Goal: Check status: Check status

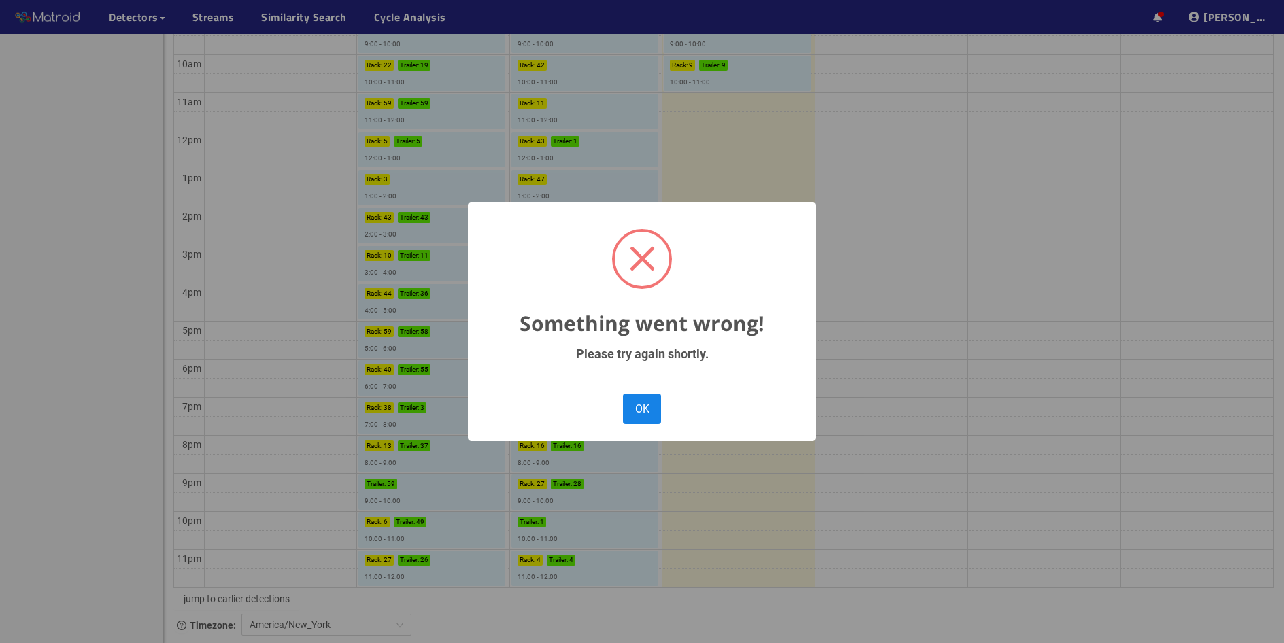
click at [644, 422] on button "OK" at bounding box center [642, 409] width 38 height 31
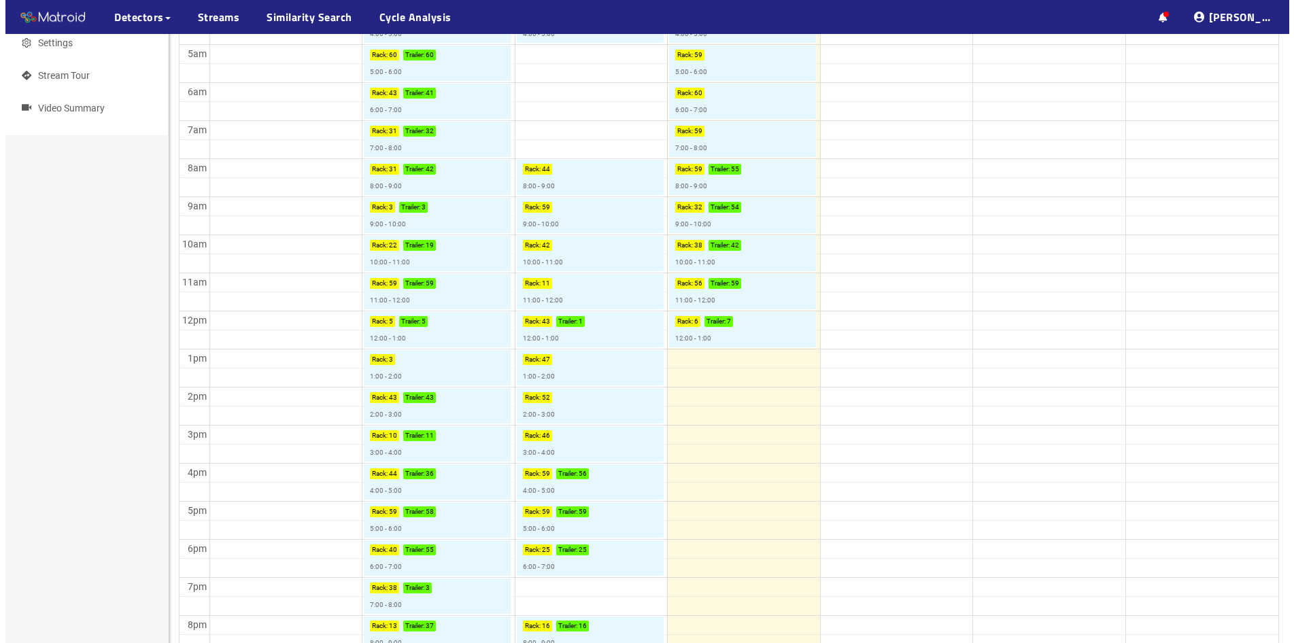
scroll to position [158, 0]
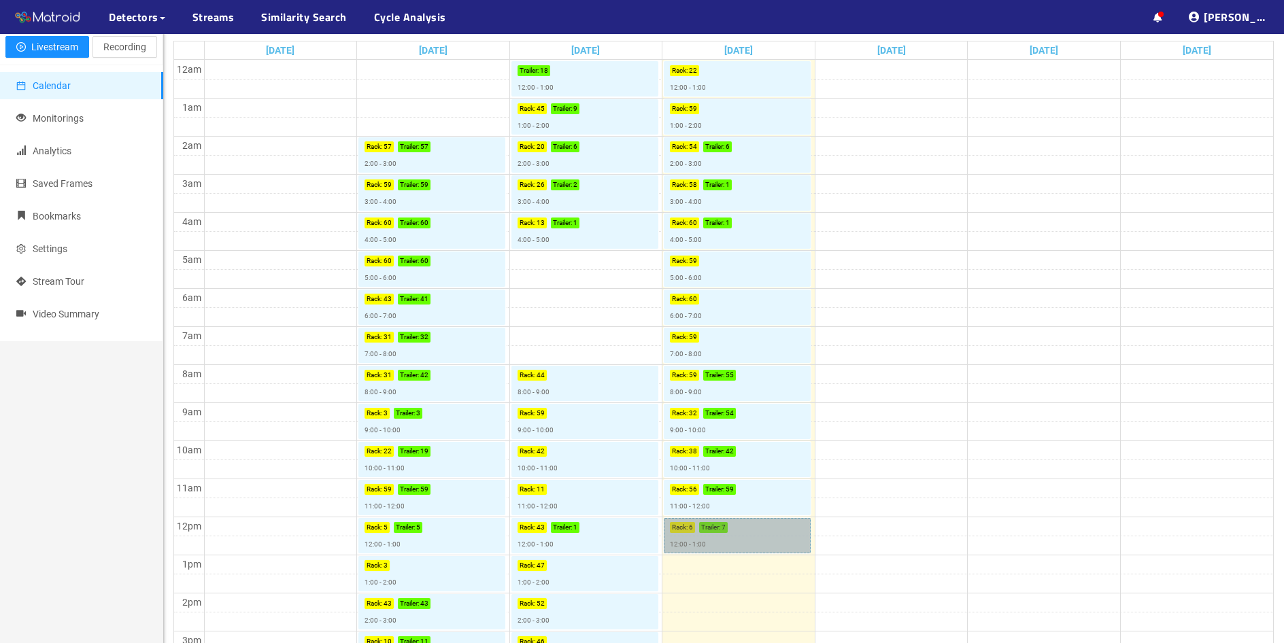
click at [726, 539] on link "Rack : 6 Trailer : 7 12:00 - 1:00" at bounding box center [737, 535] width 147 height 35
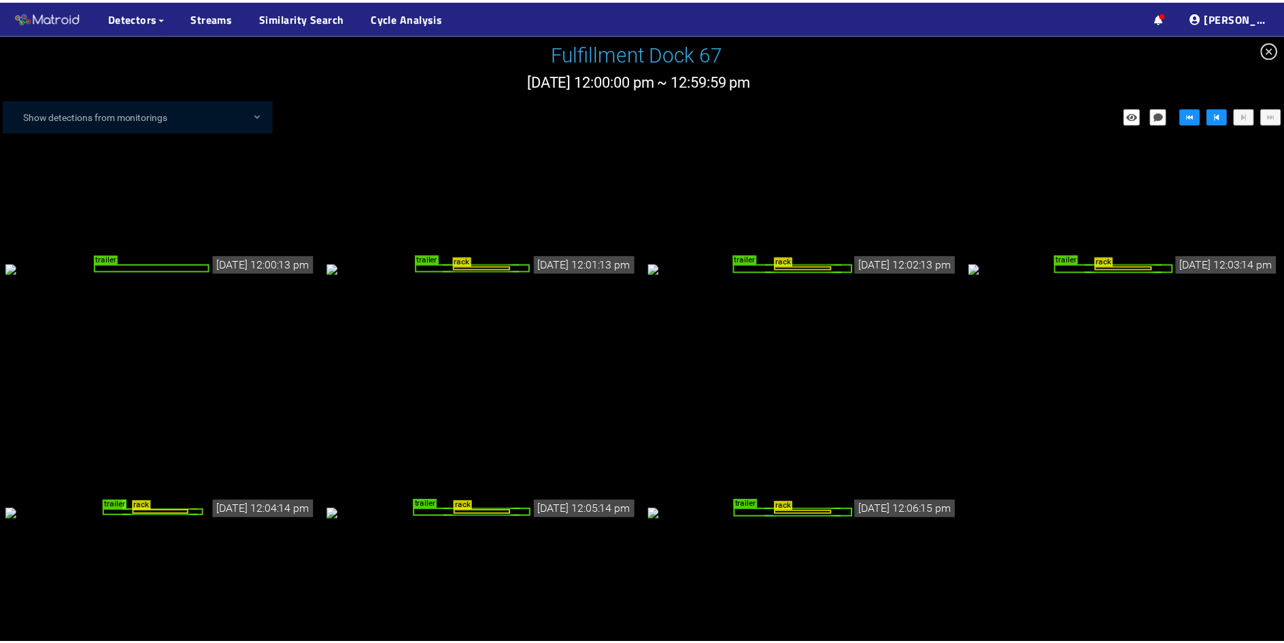
scroll to position [7, 0]
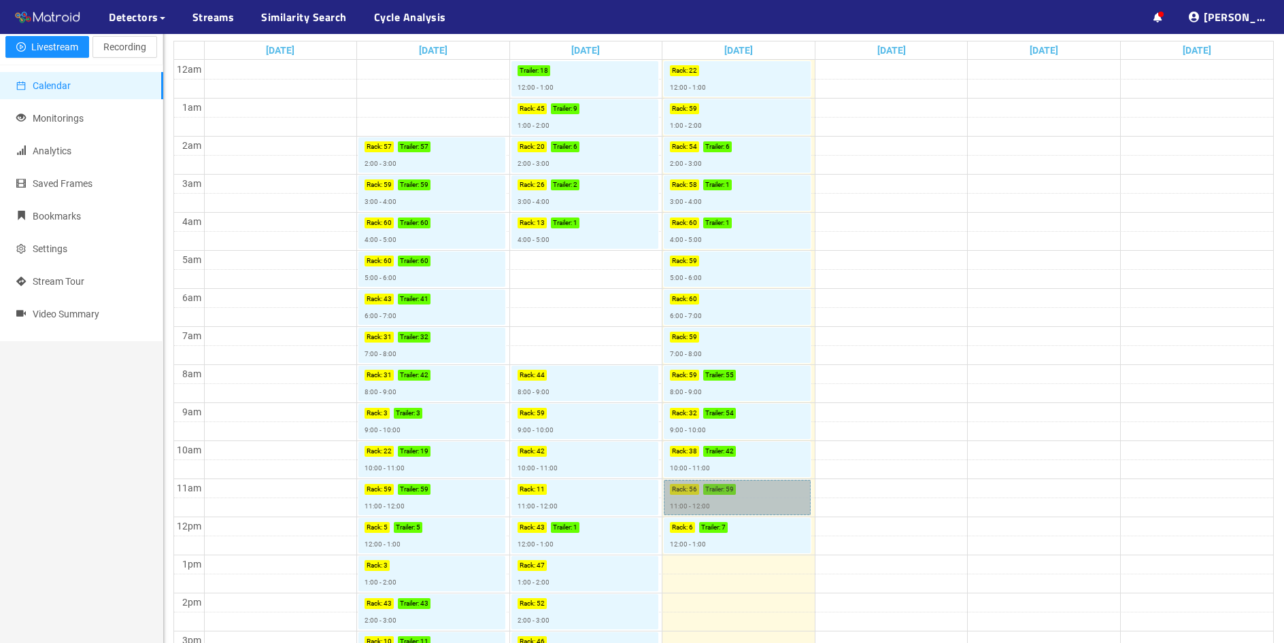
click at [734, 490] on link "Rack : 56 Trailer : 59 11:00 - 12:00" at bounding box center [737, 497] width 147 height 35
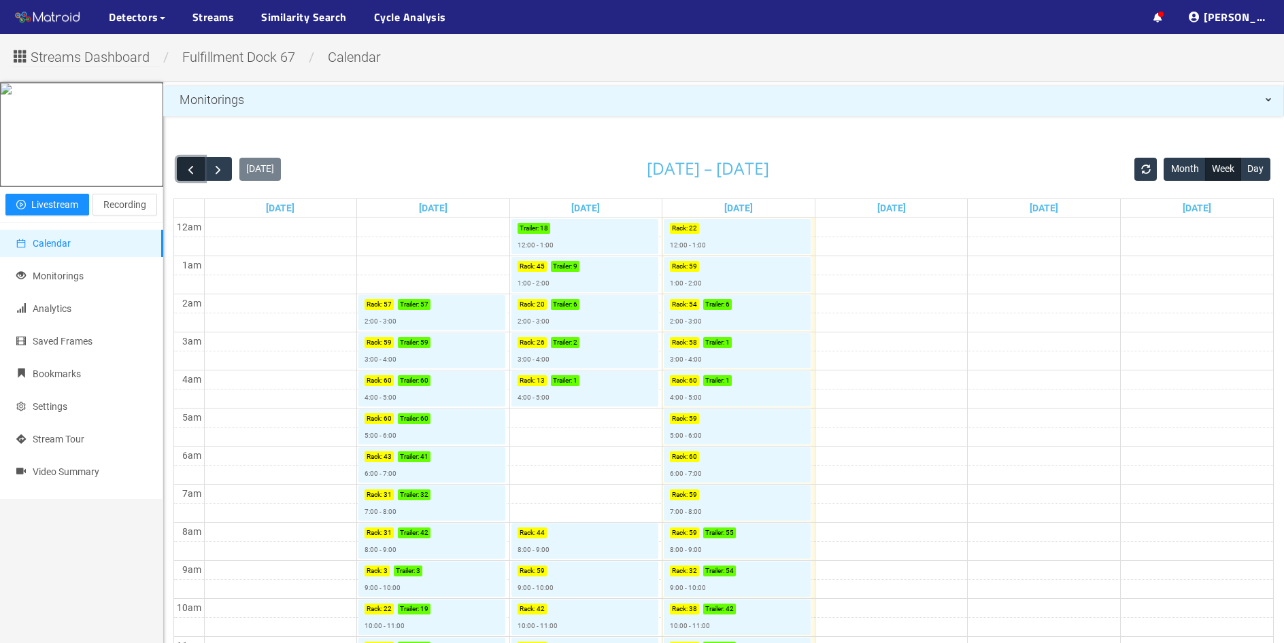
click at [192, 169] on span "button" at bounding box center [191, 170] width 14 height 14
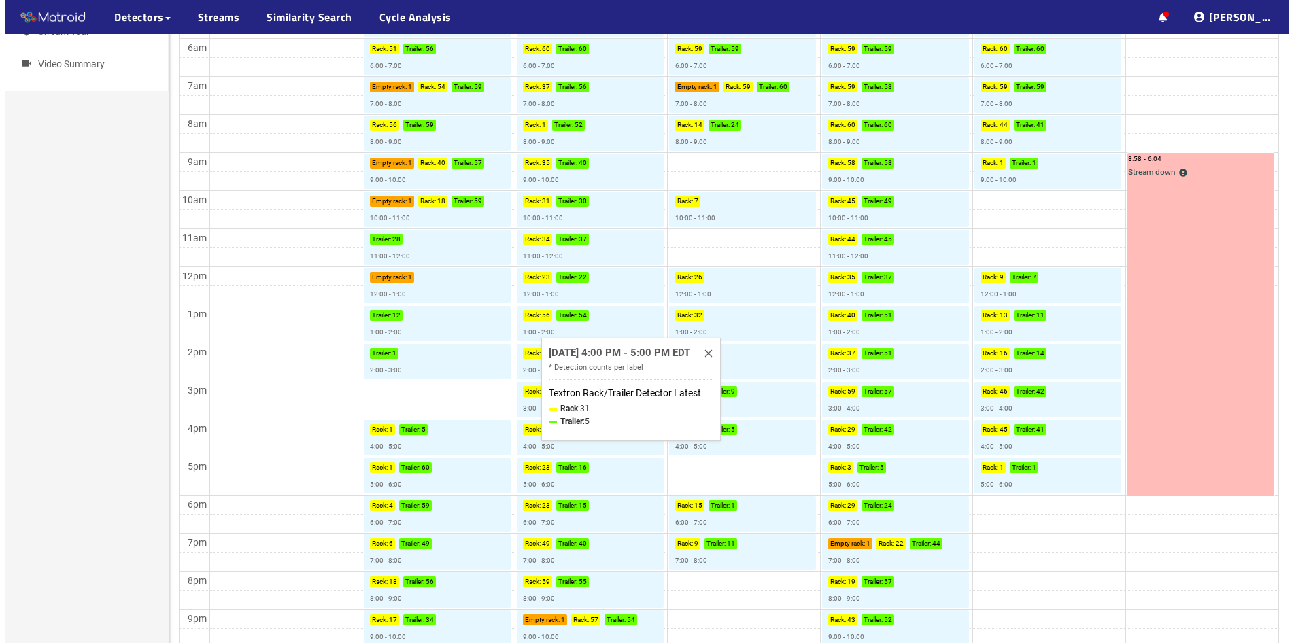
scroll to position [544, 0]
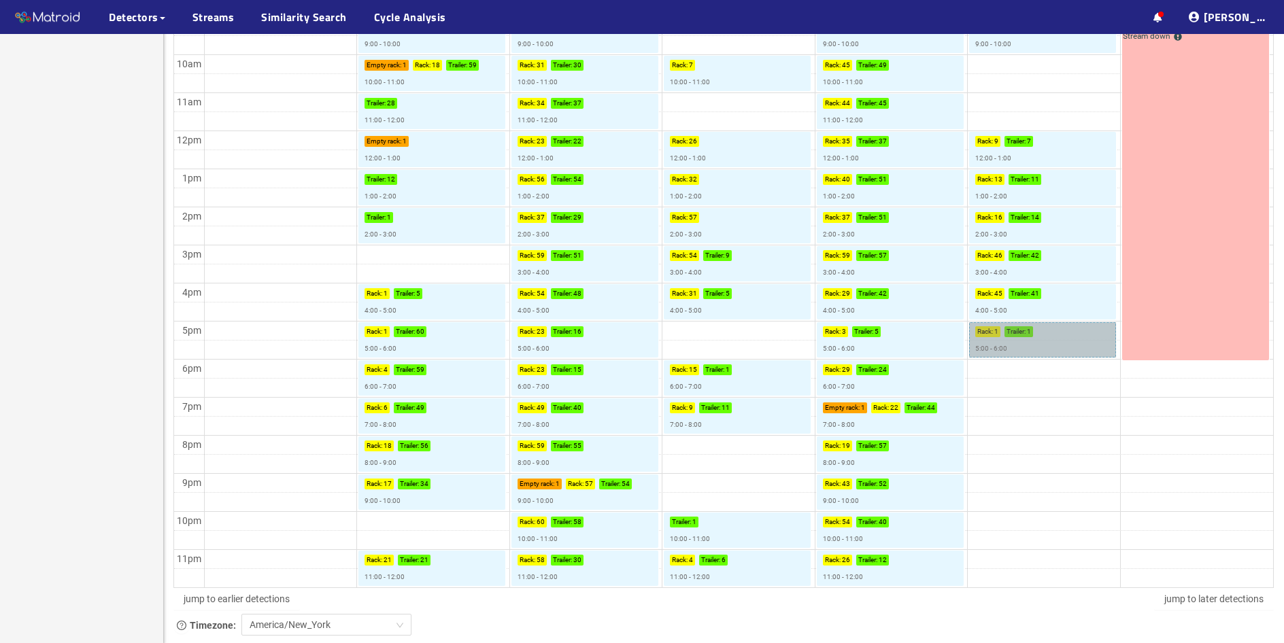
click at [1023, 340] on link "Rack : 1 Trailer : 1 5:00 - 6:00" at bounding box center [1042, 339] width 147 height 35
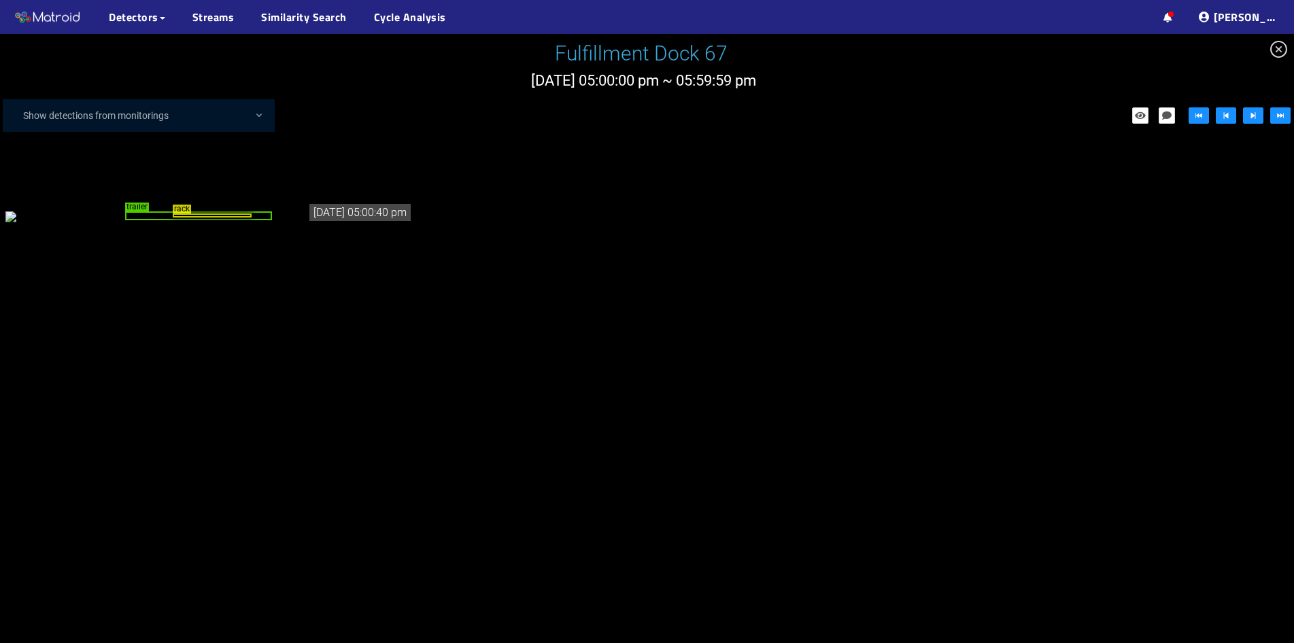
click at [1270, 46] on icon "close-circle" at bounding box center [1278, 49] width 17 height 17
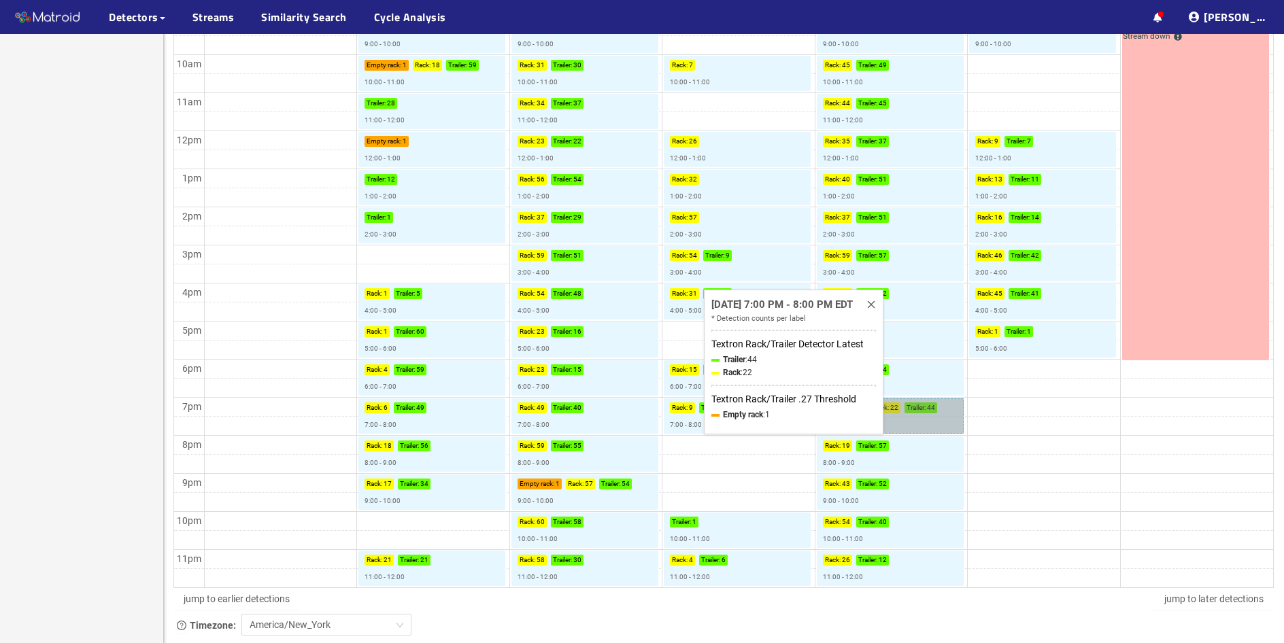
click at [917, 424] on link "Empty rack : 1 Rack : 22 Trailer : 44 7:00 - 8:00" at bounding box center [890, 415] width 147 height 35
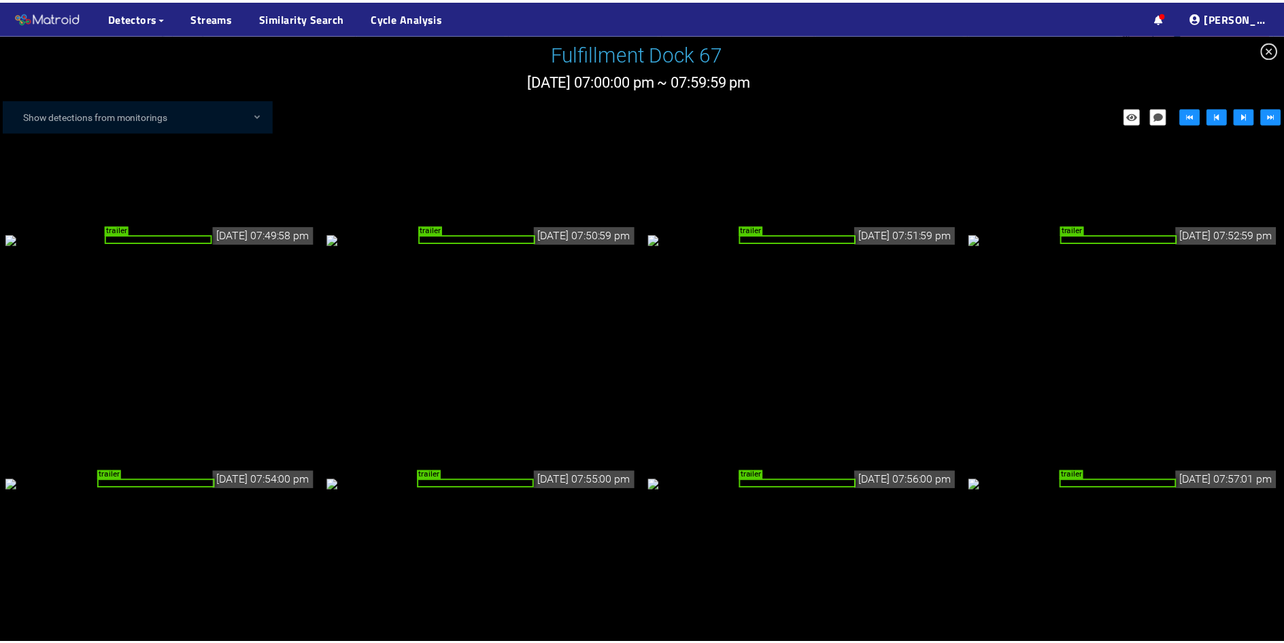
scroll to position [2462, 0]
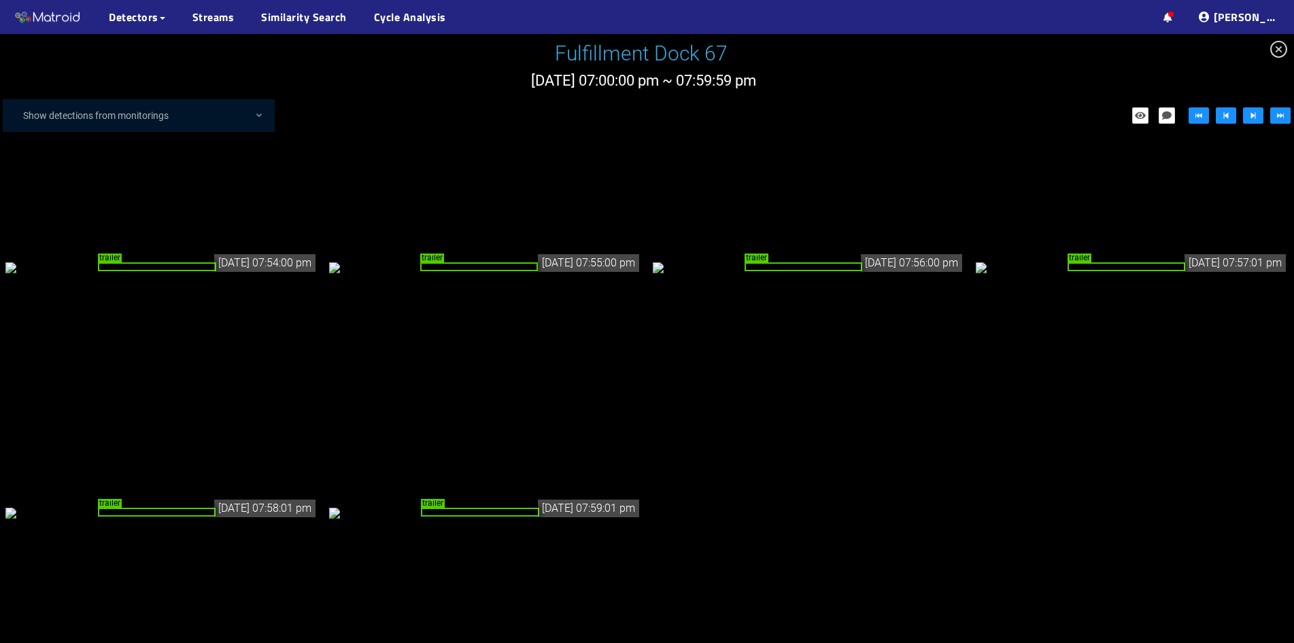
click at [475, 517] on div "trailer" at bounding box center [480, 512] width 118 height 9
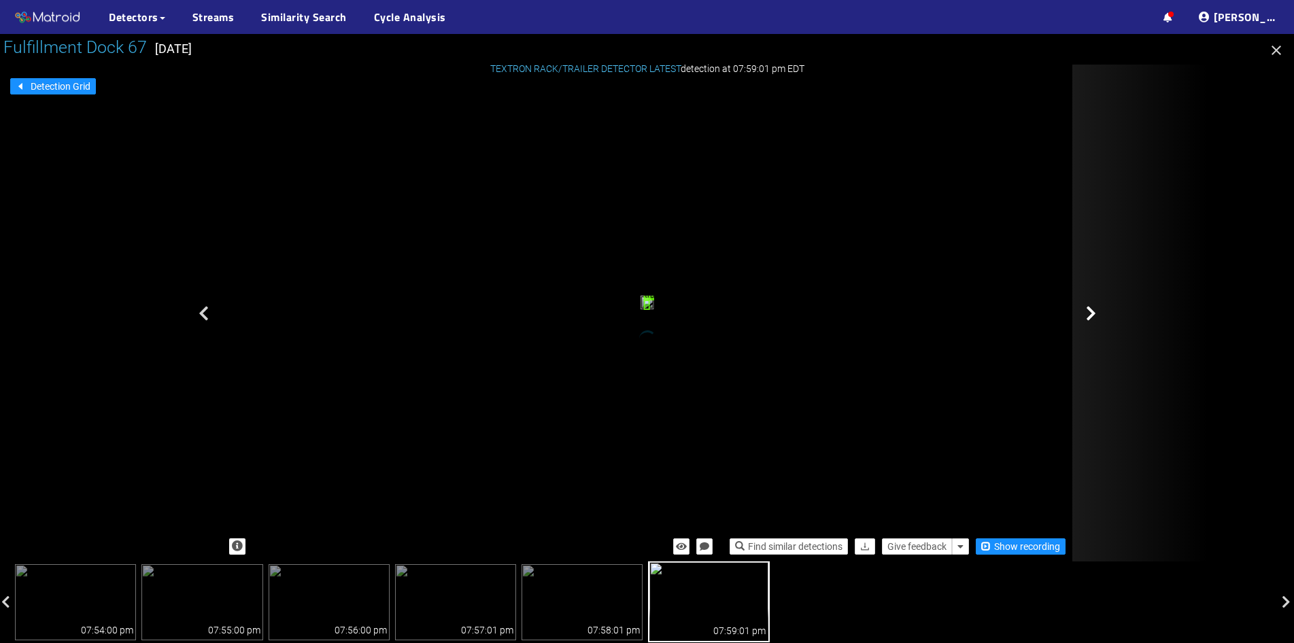
click at [1094, 317] on icon at bounding box center [1091, 313] width 10 height 16
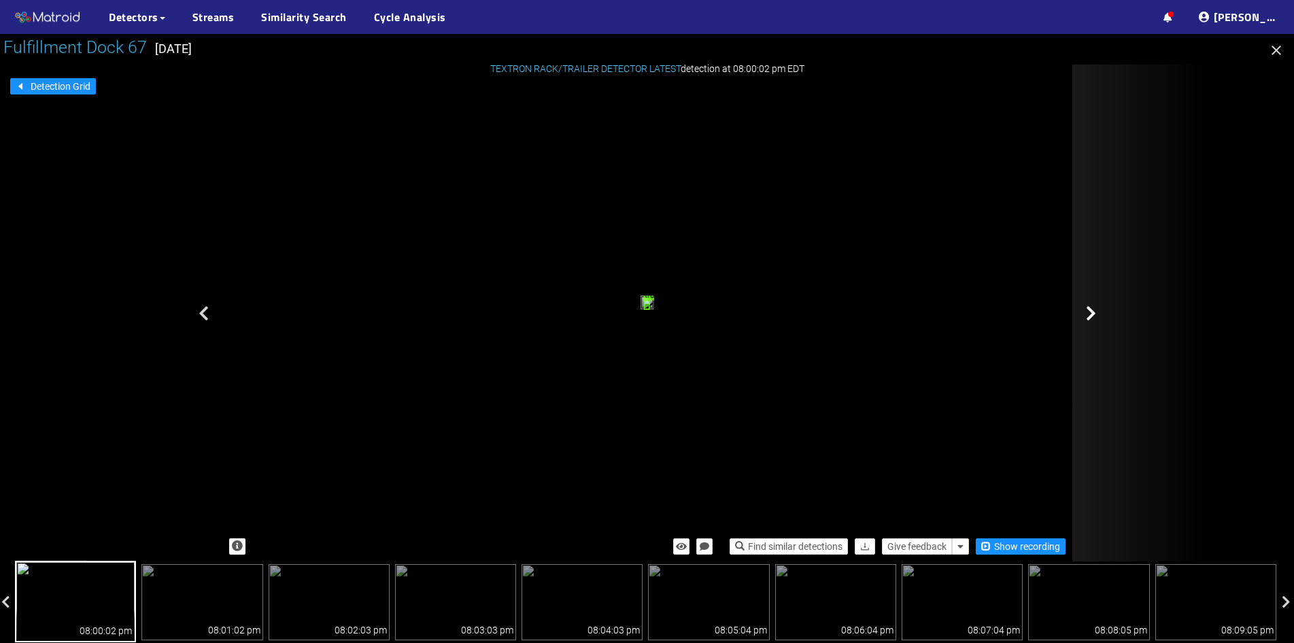
click at [1093, 316] on icon at bounding box center [1091, 313] width 10 height 16
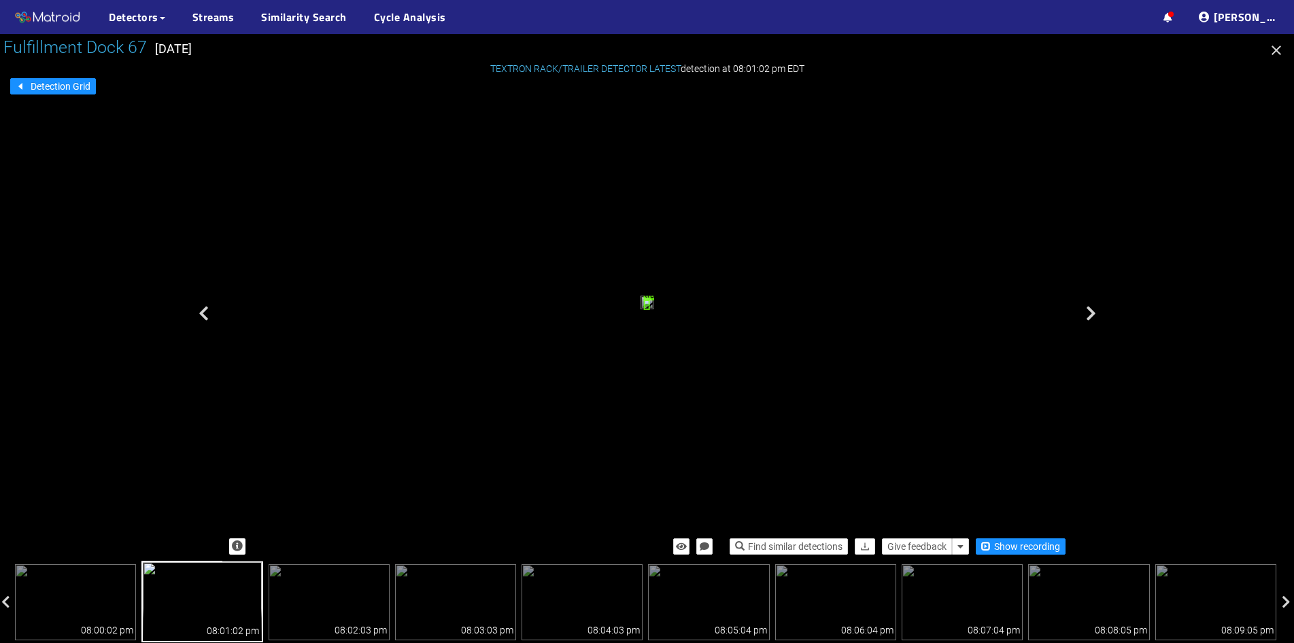
click at [1093, 316] on icon at bounding box center [1091, 313] width 10 height 16
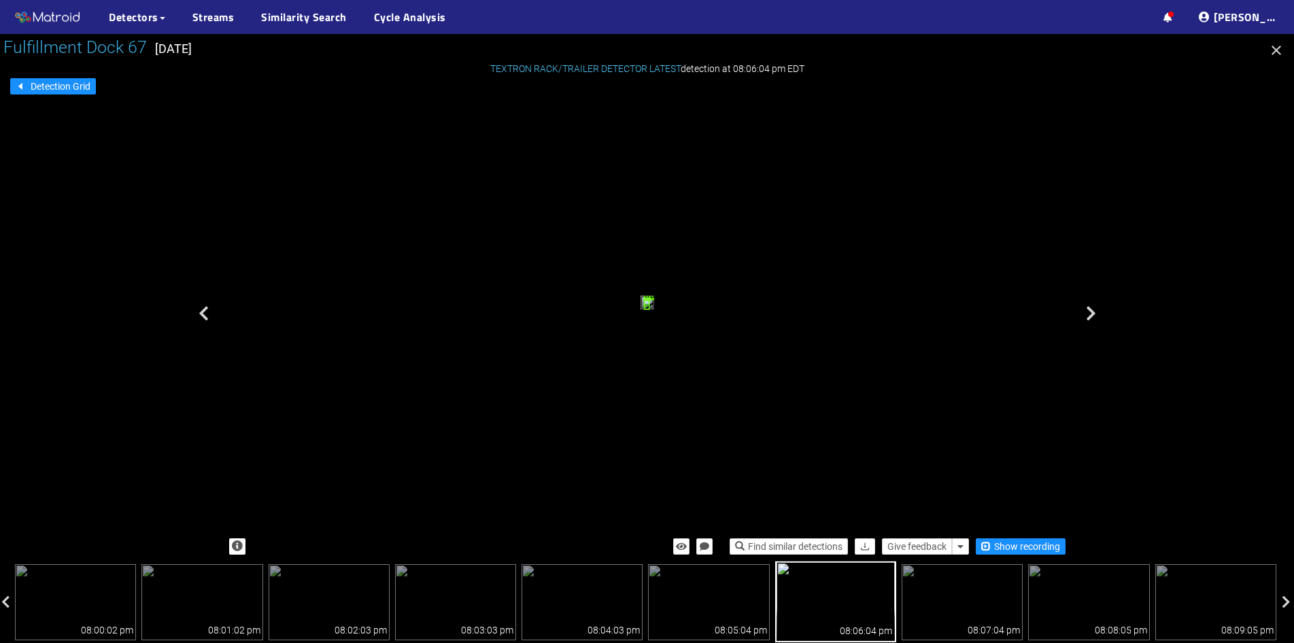
click at [1277, 54] on icon "button" at bounding box center [1276, 50] width 16 height 16
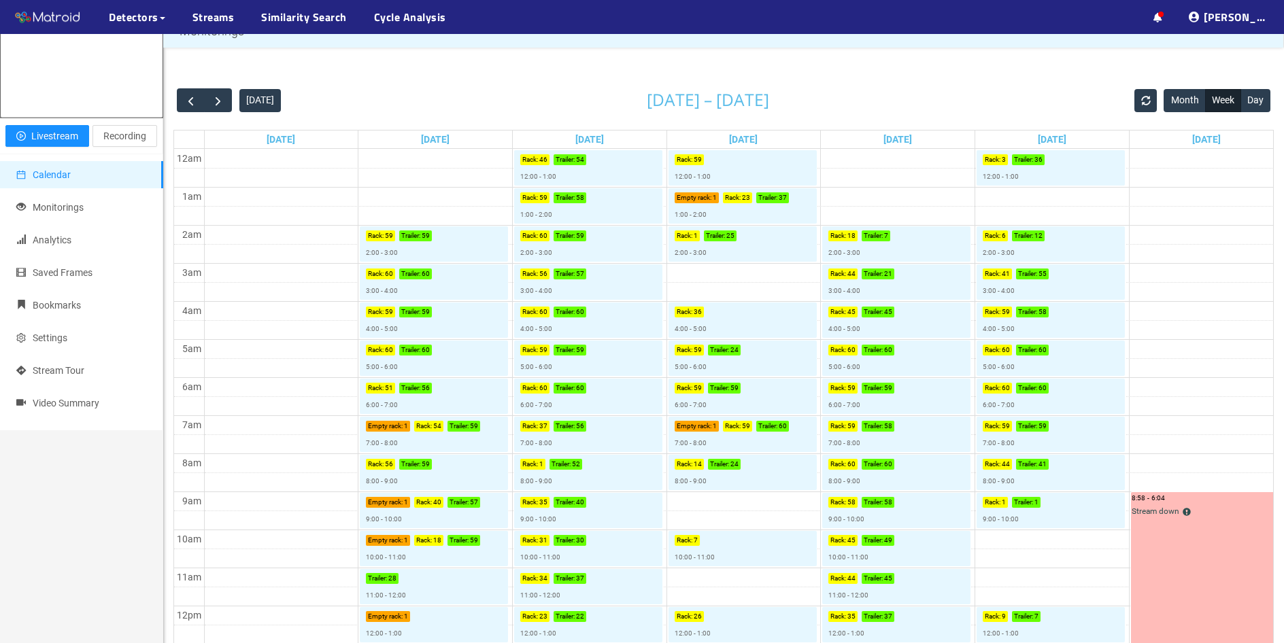
scroll to position [68, 0]
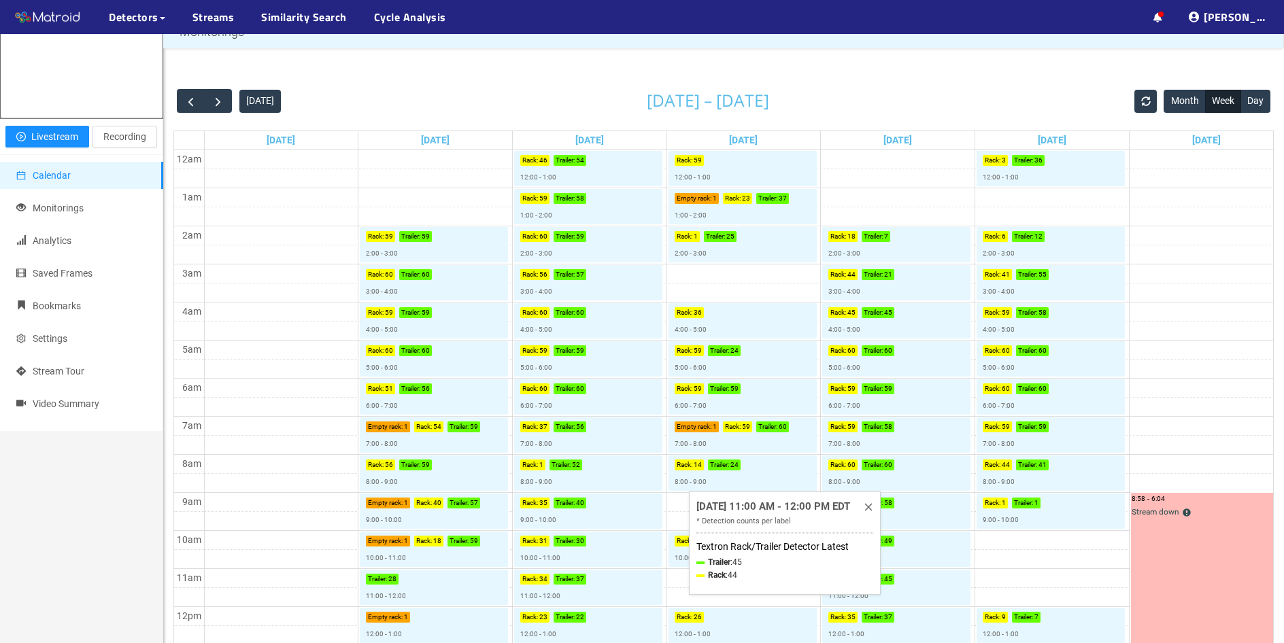
click at [870, 507] on icon "close" at bounding box center [869, 508] width 10 height 10
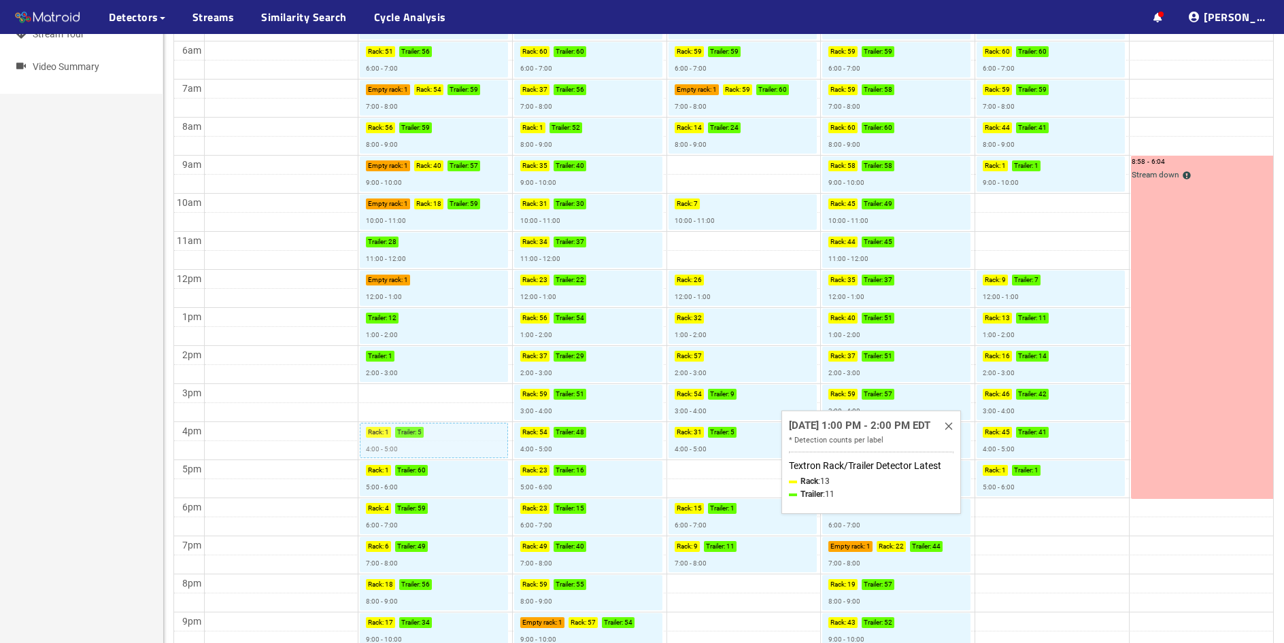
scroll to position [408, 0]
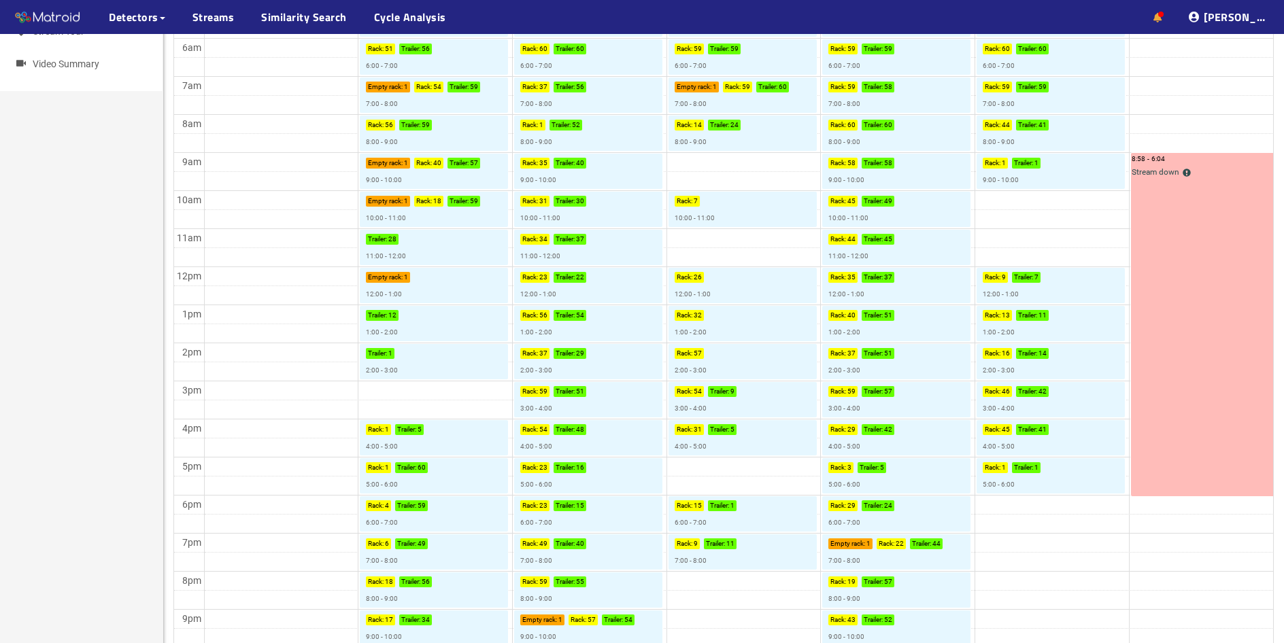
click at [1162, 18] on icon at bounding box center [1157, 18] width 9 height 10
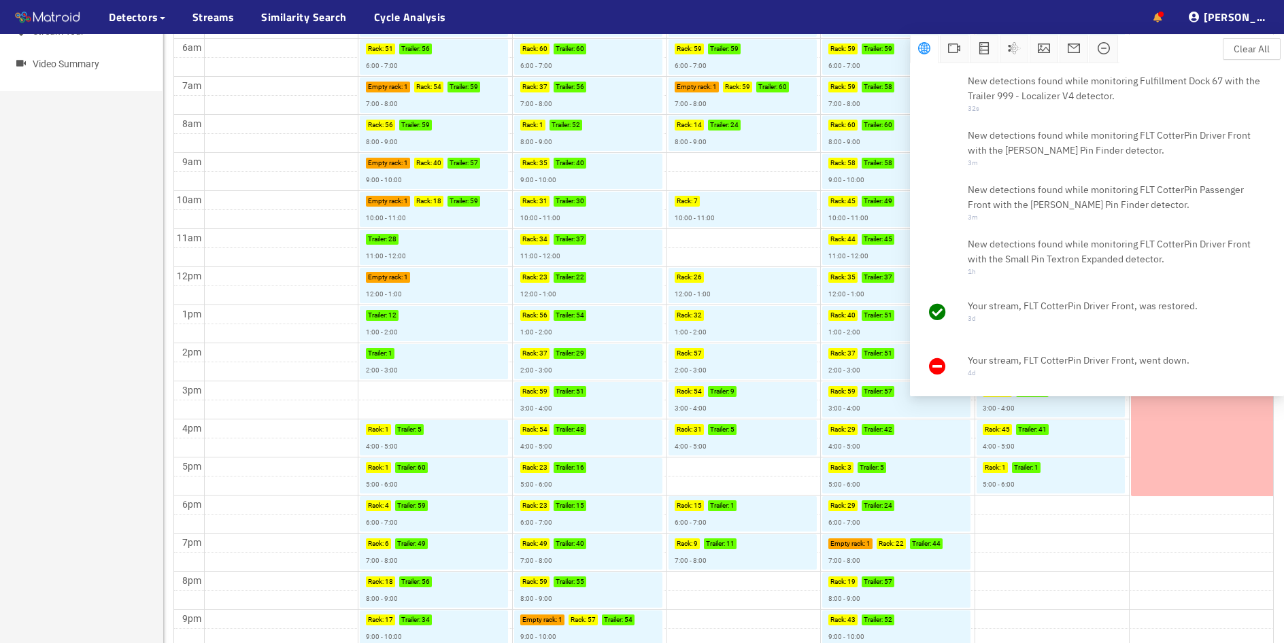
click at [1162, 18] on icon at bounding box center [1157, 18] width 9 height 10
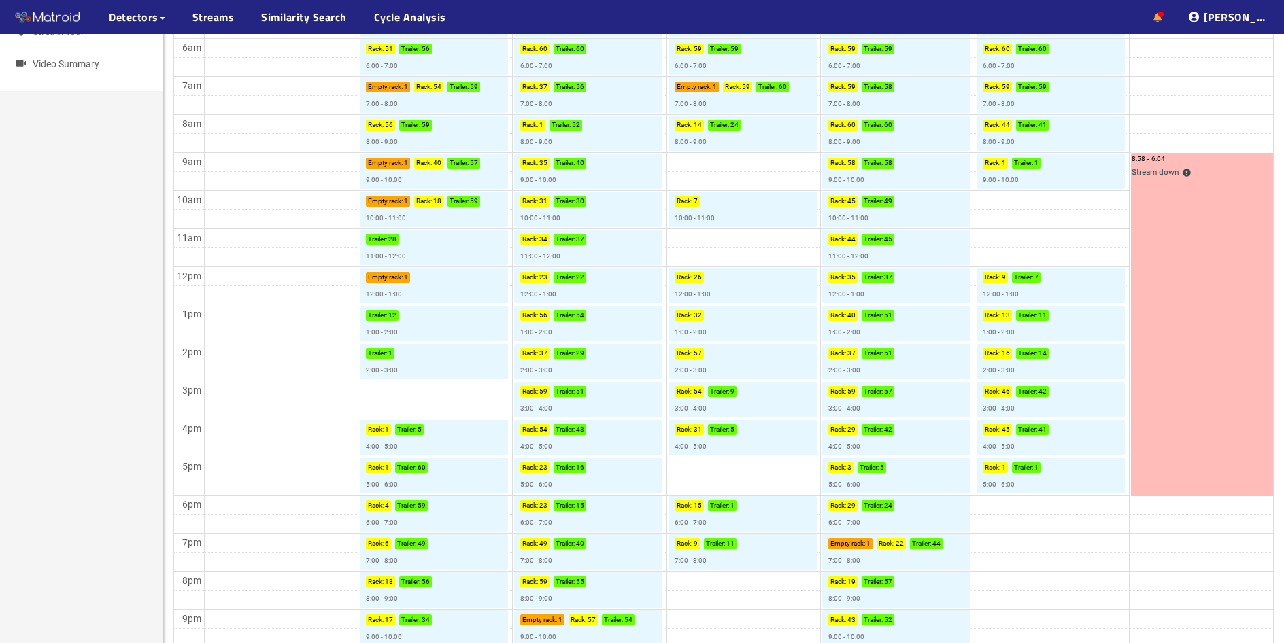
click at [1162, 18] on icon at bounding box center [1157, 18] width 9 height 10
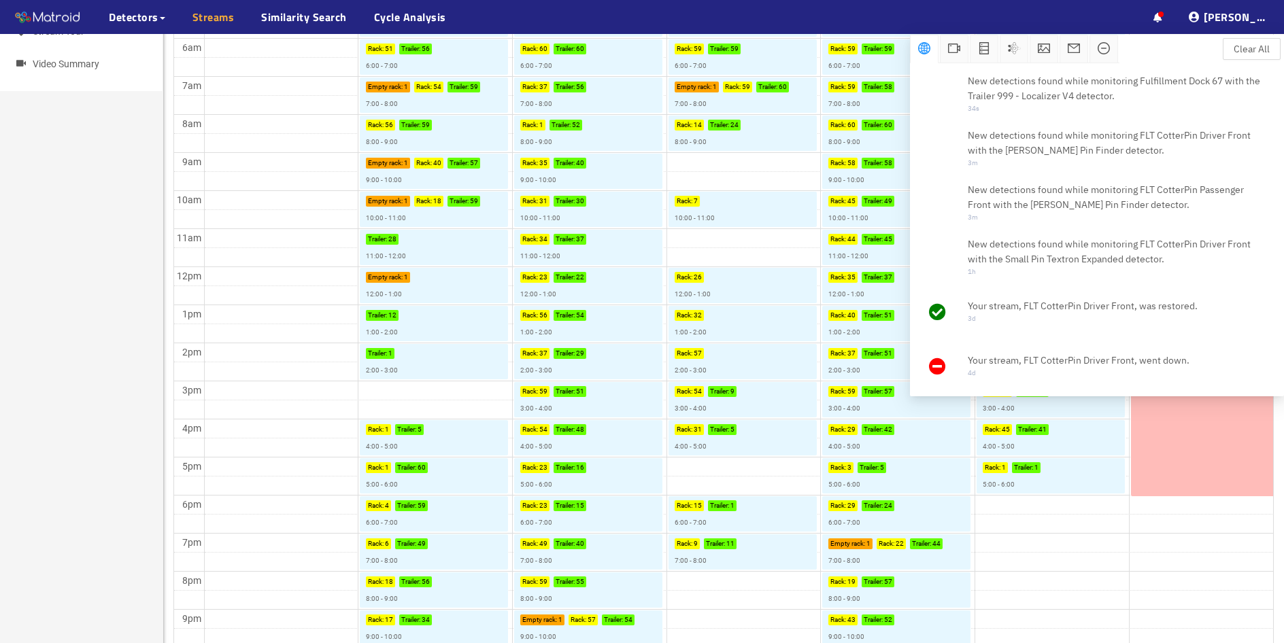
click at [209, 20] on link "Streams" at bounding box center [213, 17] width 42 height 16
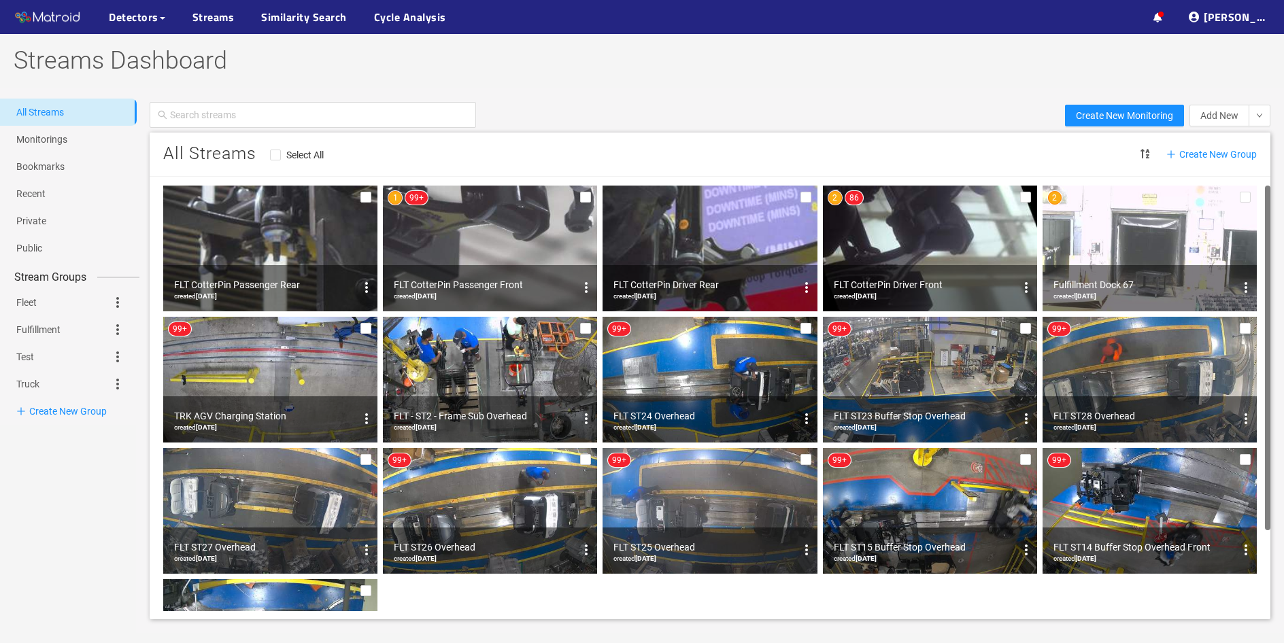
click at [490, 234] on img at bounding box center [490, 249] width 214 height 126
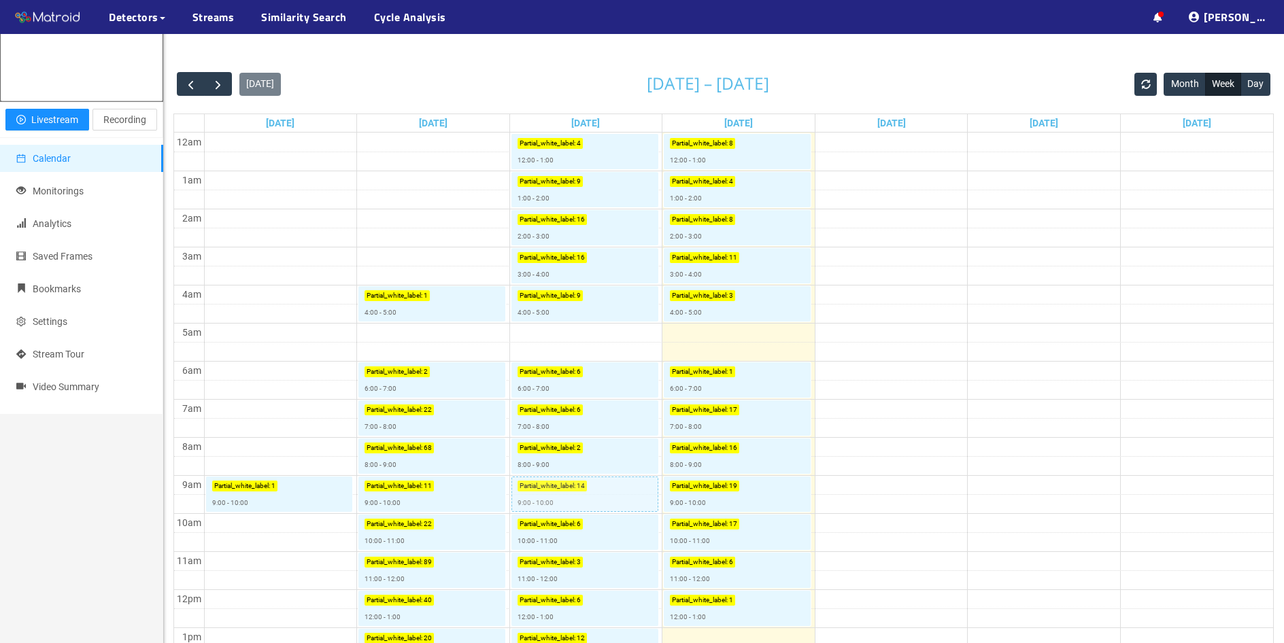
scroll to position [204, 0]
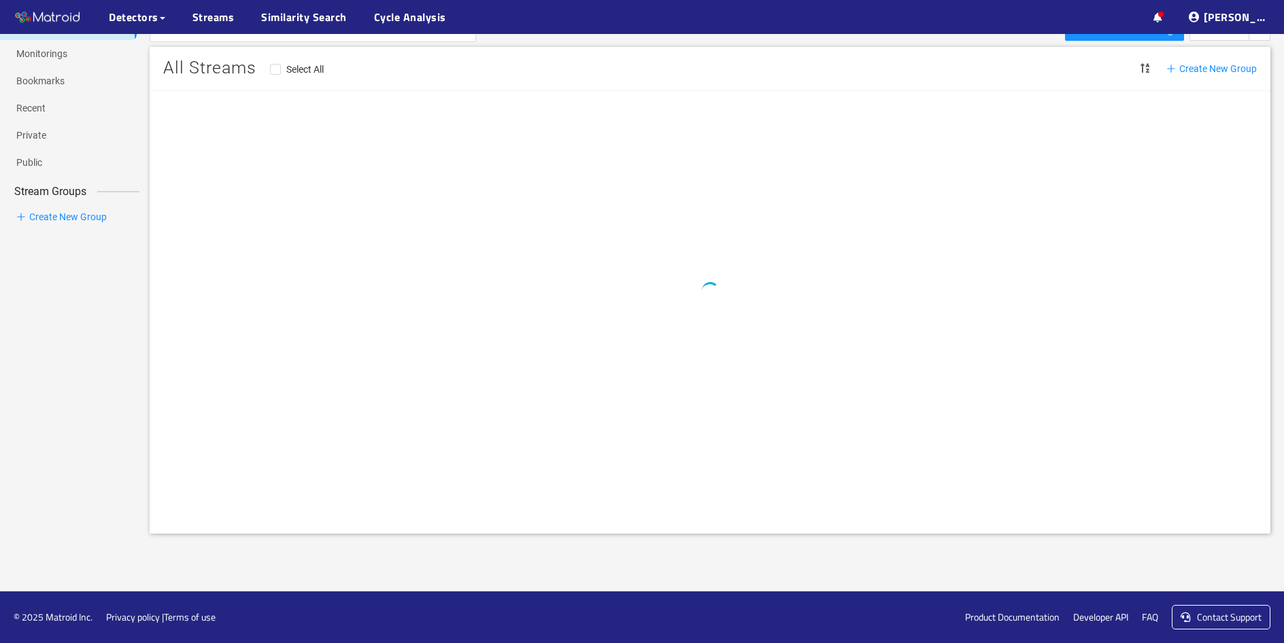
scroll to position [86, 0]
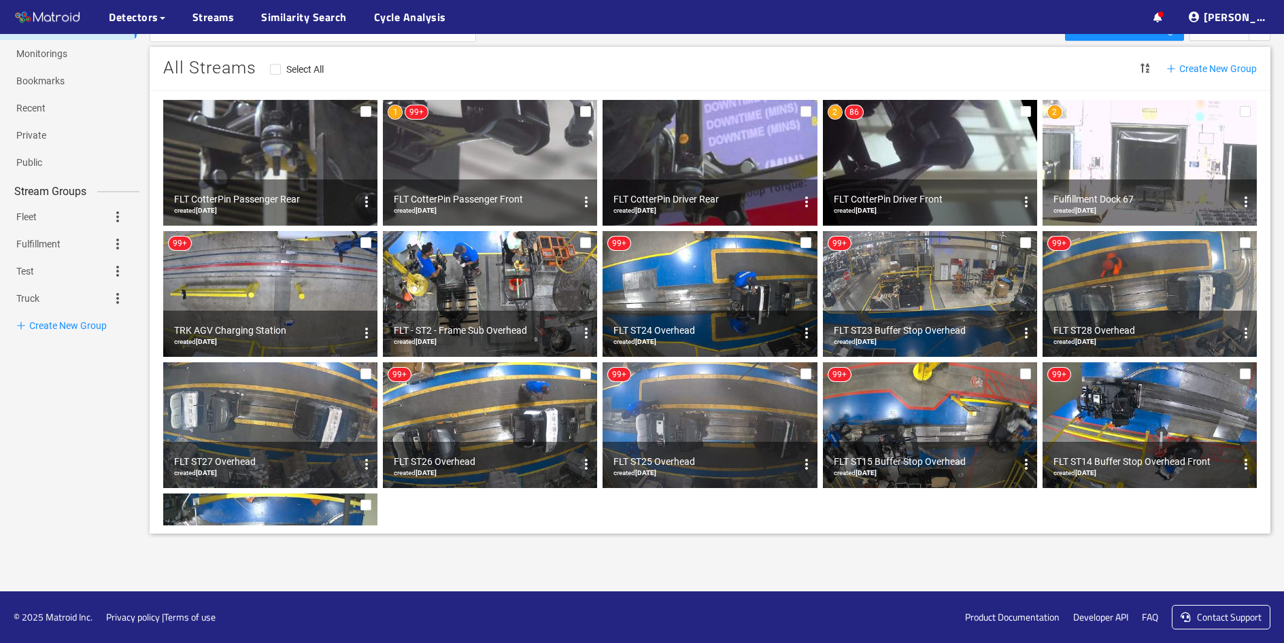
click at [892, 173] on img at bounding box center [930, 163] width 214 height 126
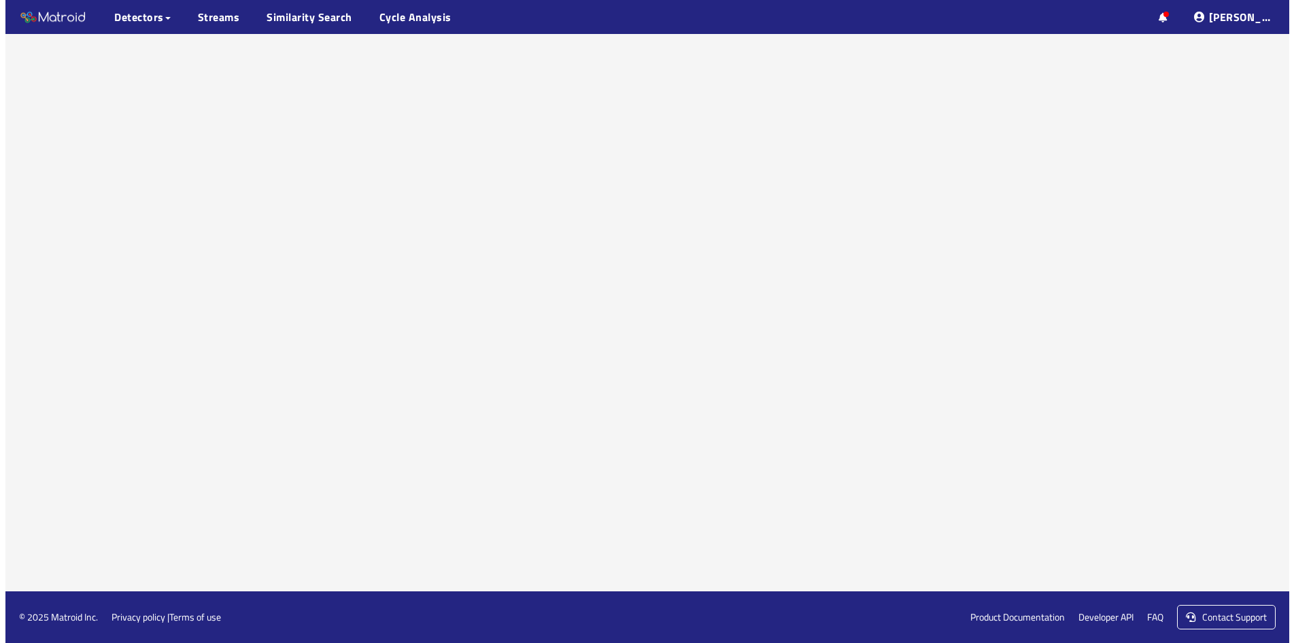
scroll to position [31, 0]
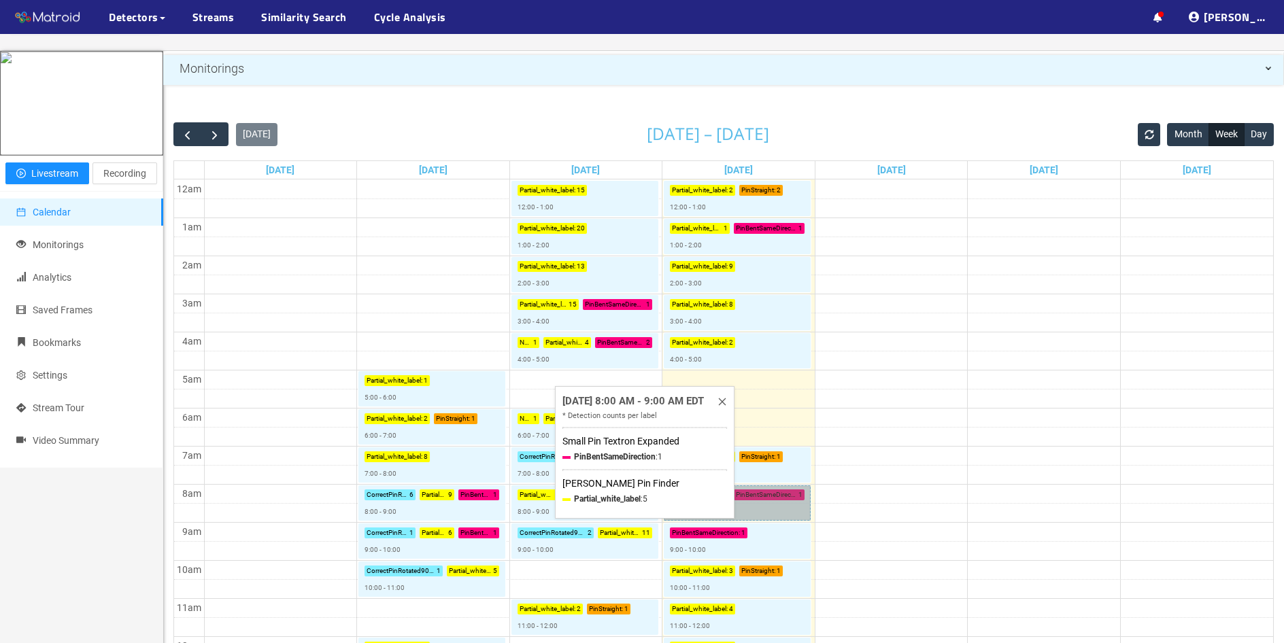
click at [765, 494] on link "Partial_white_label : 5 PinBentSameDirection : 1 8:00 - 9:00" at bounding box center [737, 503] width 147 height 35
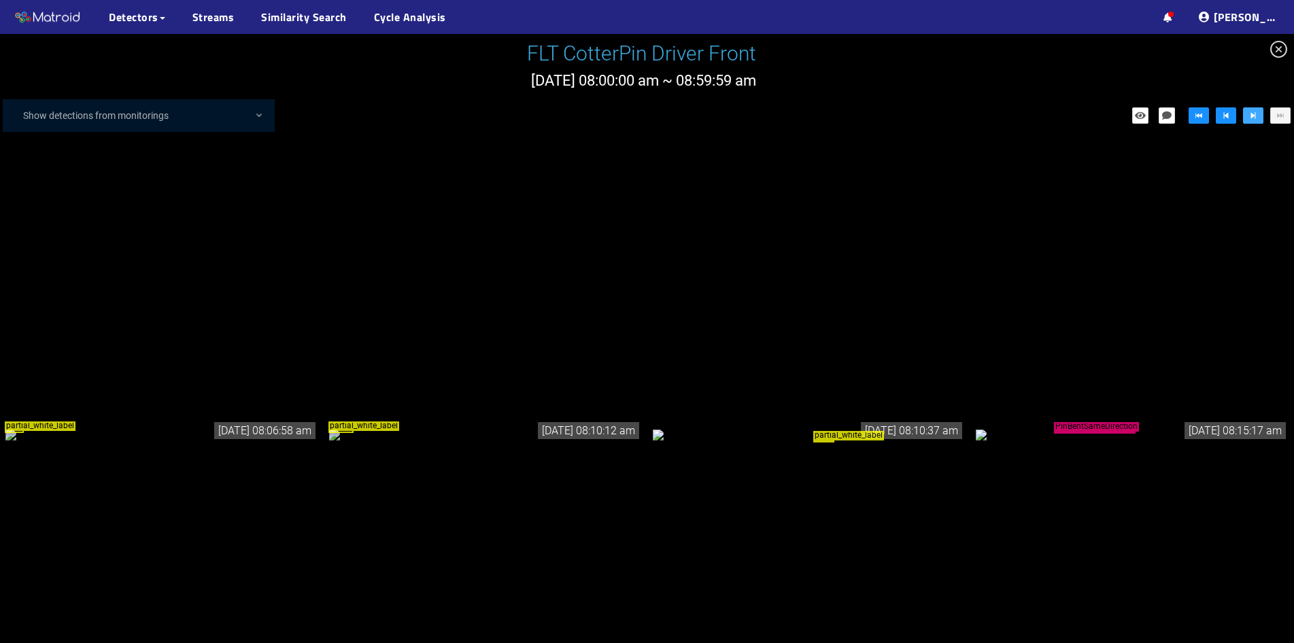
click at [1246, 121] on button "button" at bounding box center [1253, 115] width 20 height 16
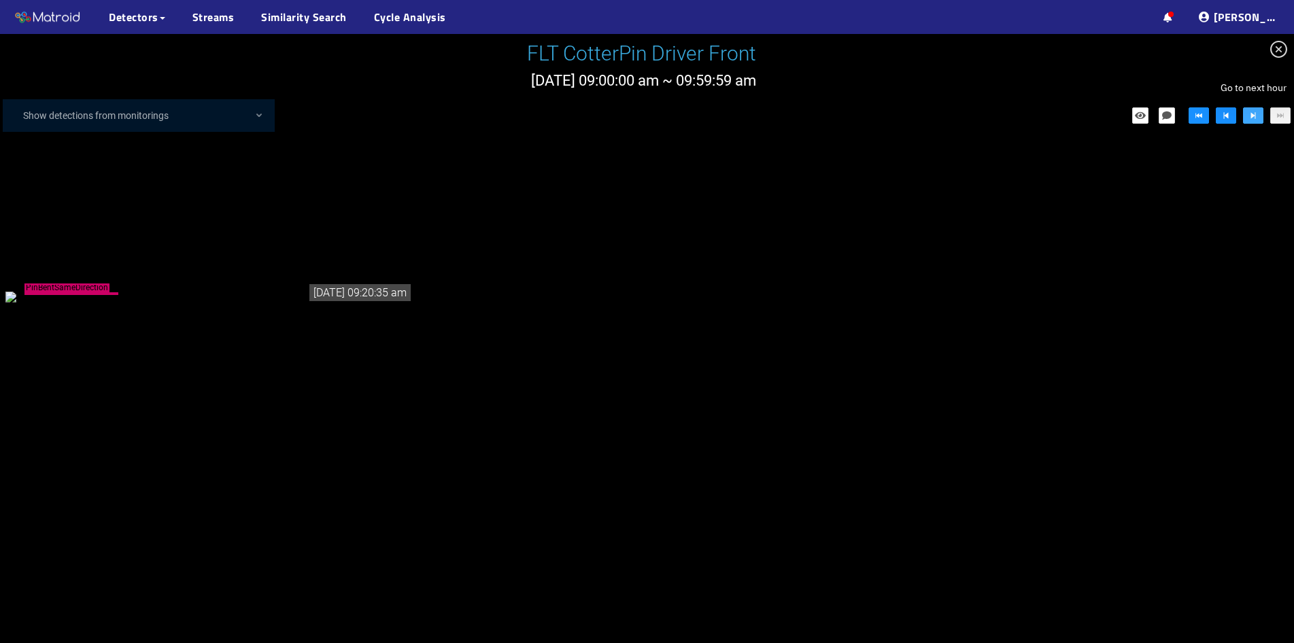
click at [1247, 116] on button "button" at bounding box center [1253, 115] width 20 height 16
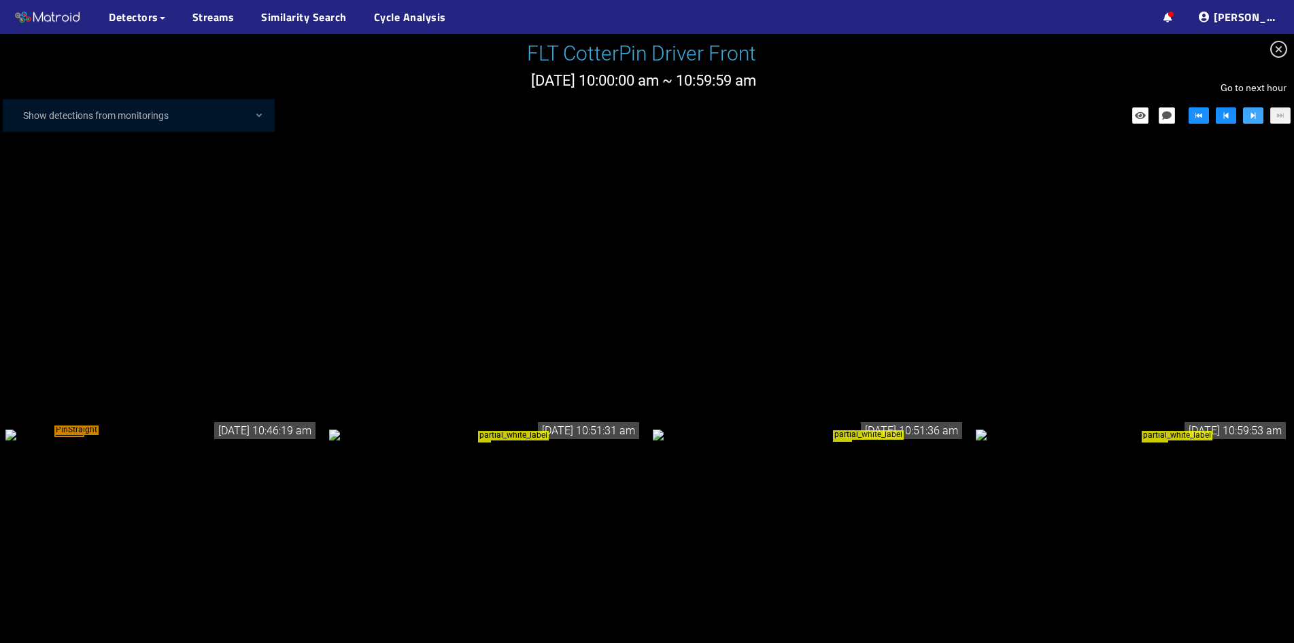
click at [1247, 116] on button "button" at bounding box center [1253, 115] width 20 height 16
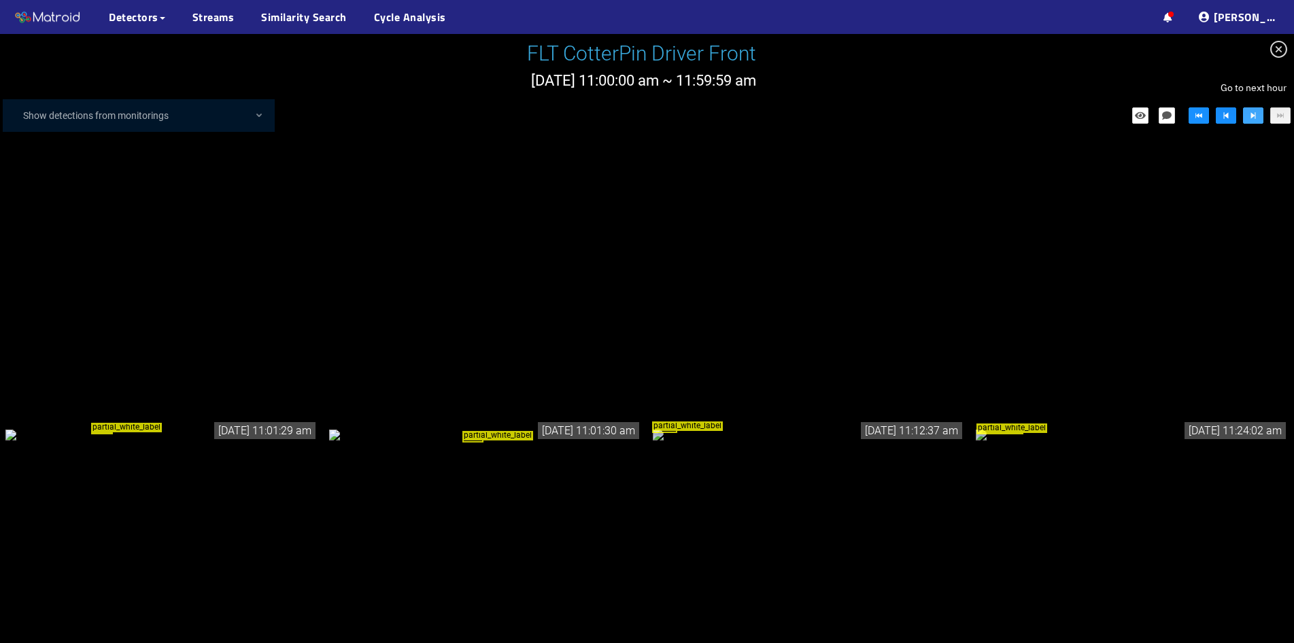
click at [1247, 116] on button "button" at bounding box center [1253, 115] width 20 height 16
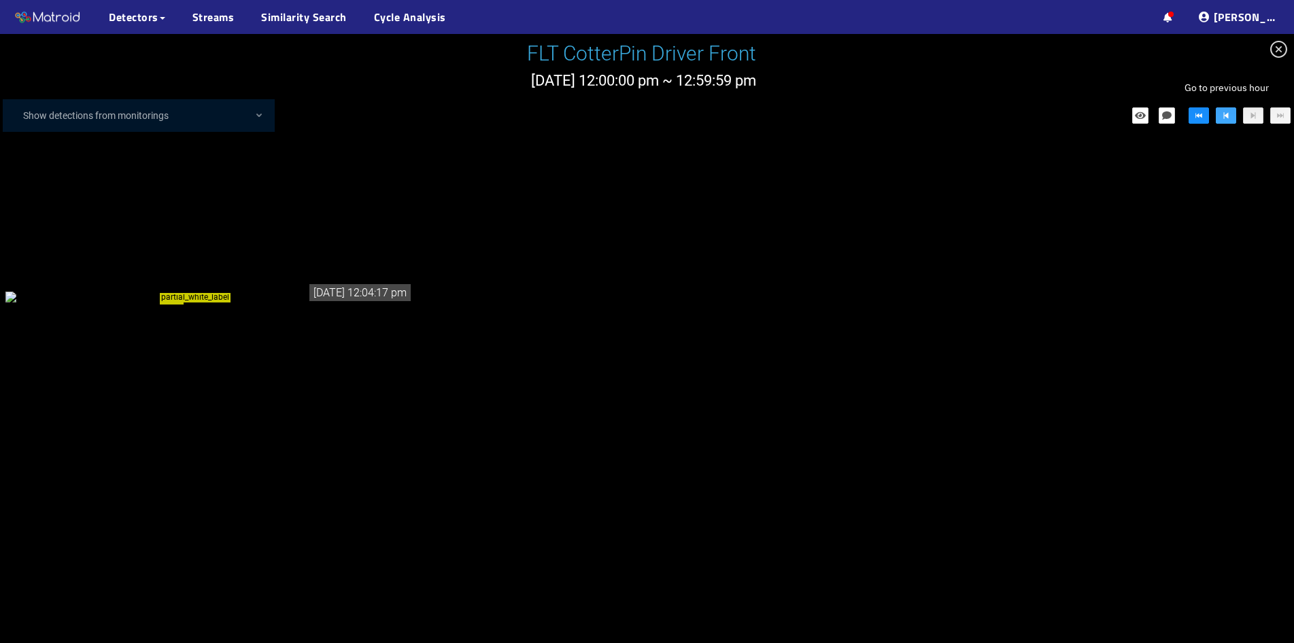
click at [1224, 116] on icon "step-backward" at bounding box center [1226, 115] width 5 height 7
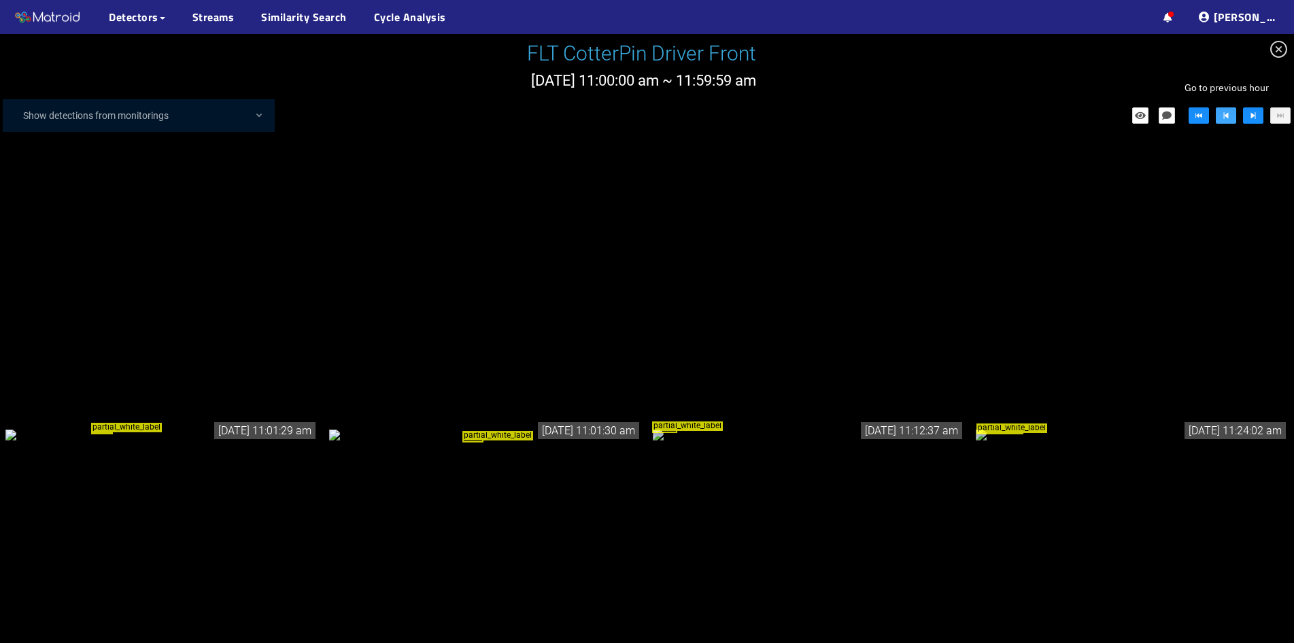
click at [1224, 116] on icon "step-backward" at bounding box center [1226, 115] width 5 height 7
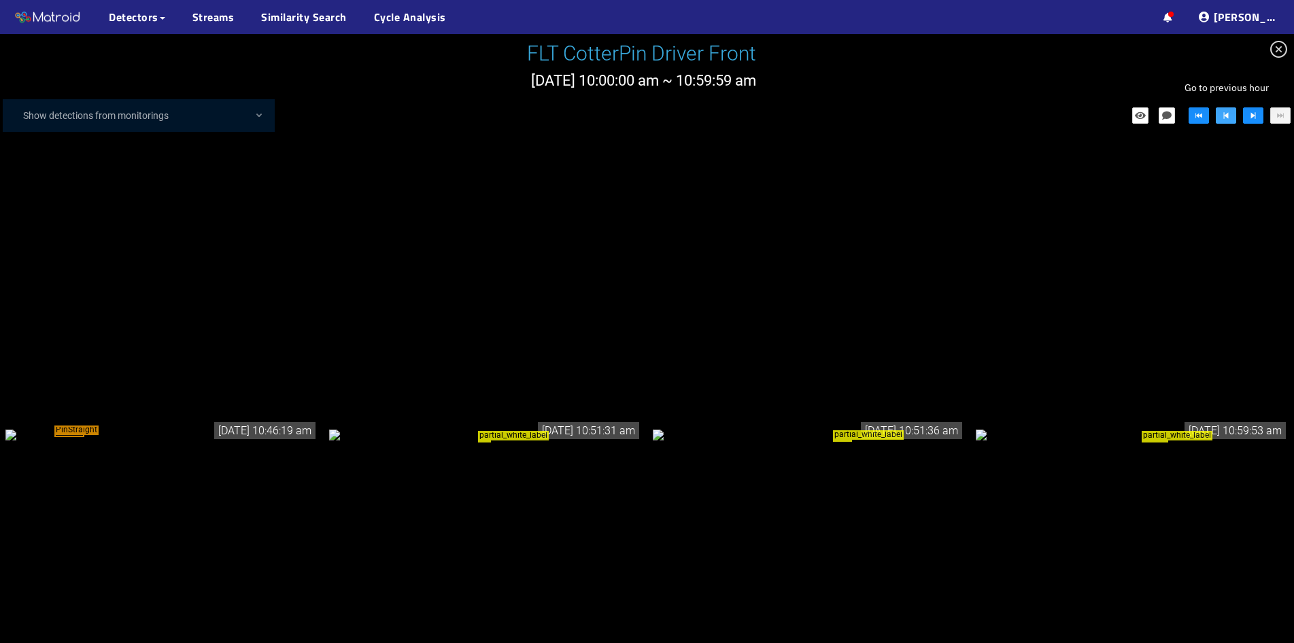
click at [1224, 116] on icon "step-backward" at bounding box center [1226, 115] width 5 height 7
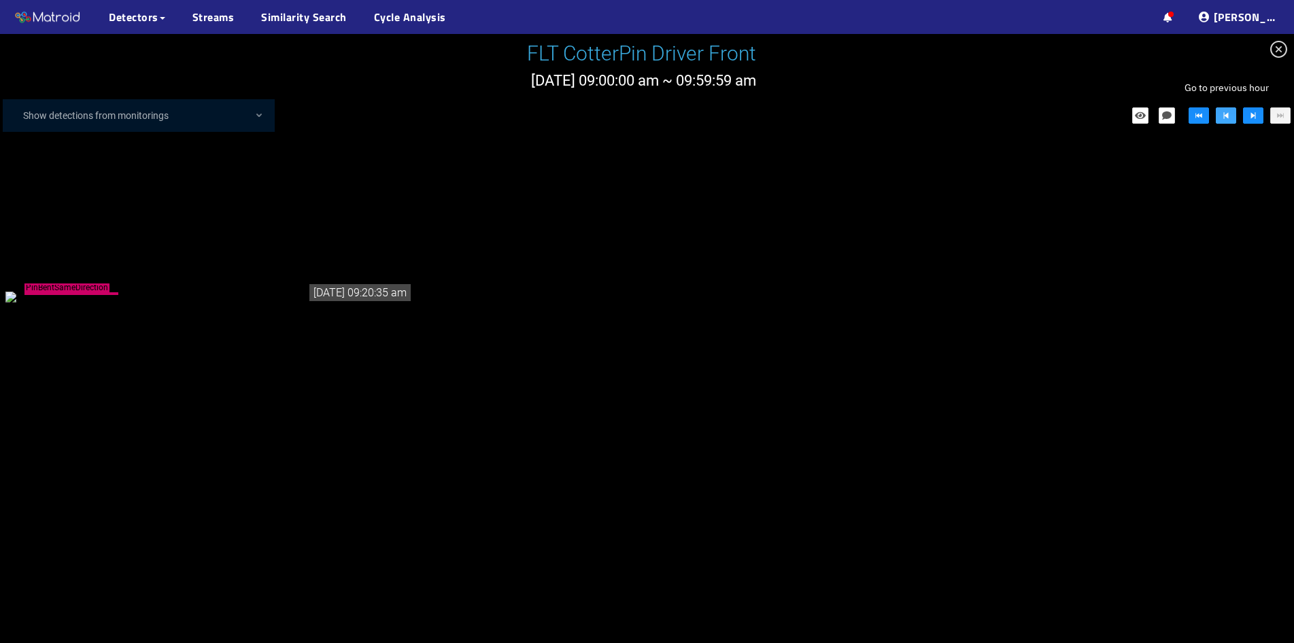
click at [1224, 116] on icon "step-backward" at bounding box center [1226, 115] width 5 height 7
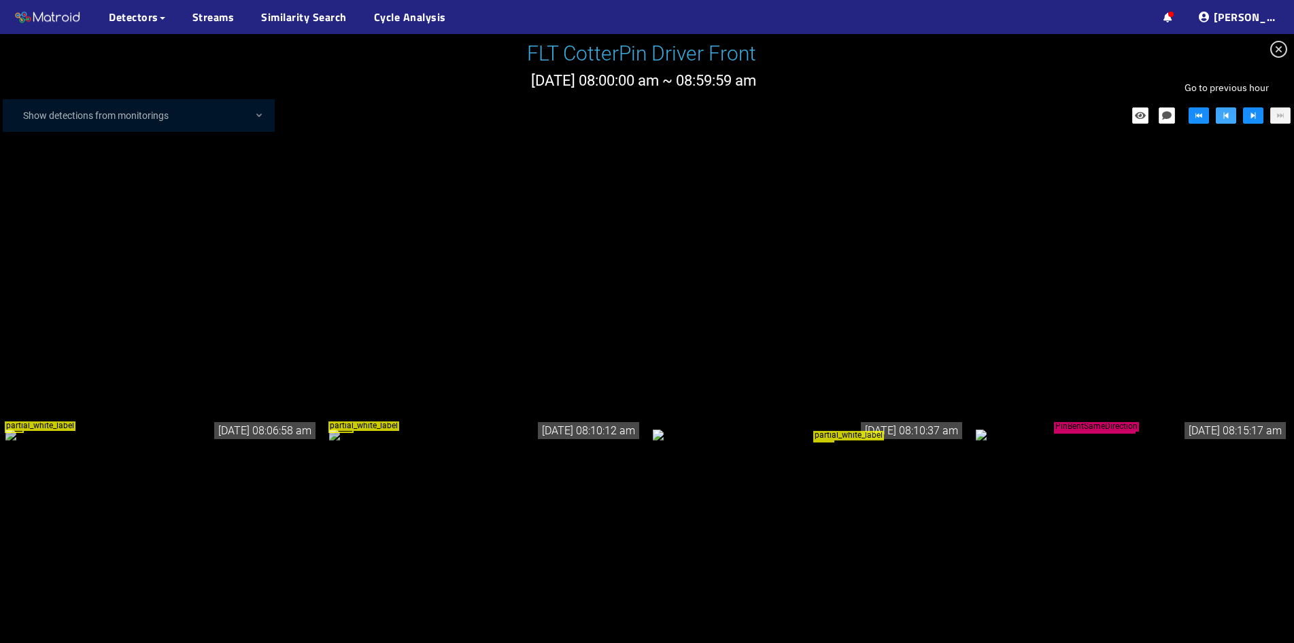
click at [1224, 116] on icon "step-backward" at bounding box center [1226, 115] width 5 height 7
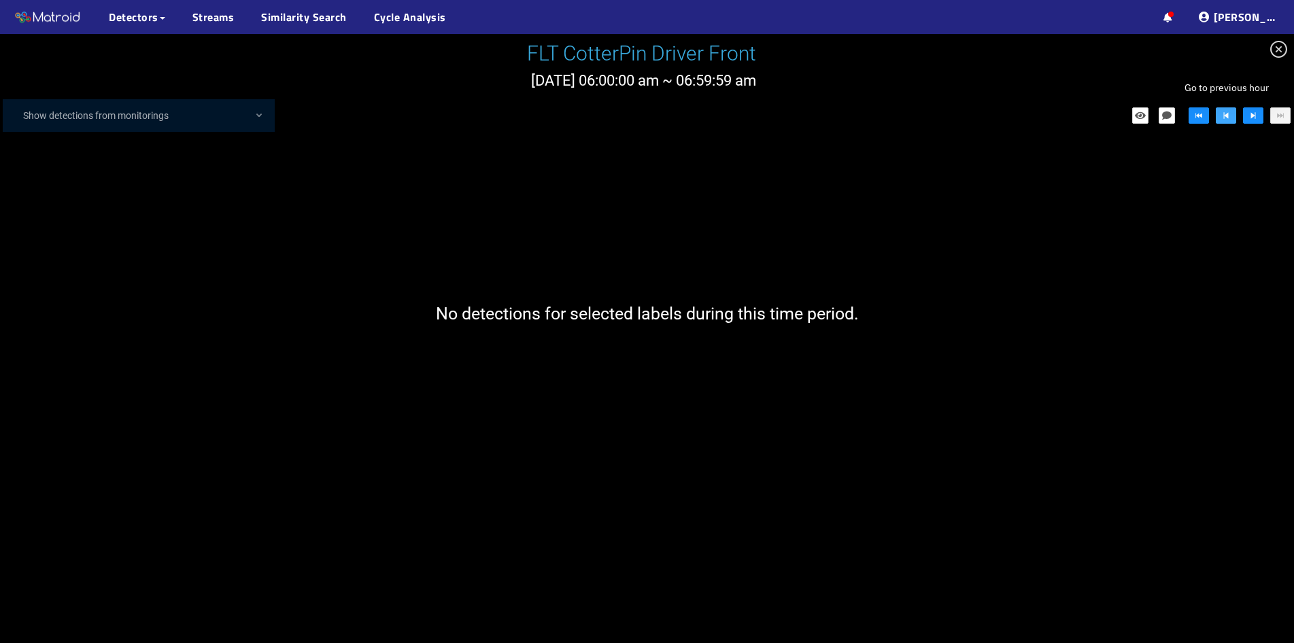
click at [1224, 116] on icon "step-backward" at bounding box center [1226, 115] width 5 height 7
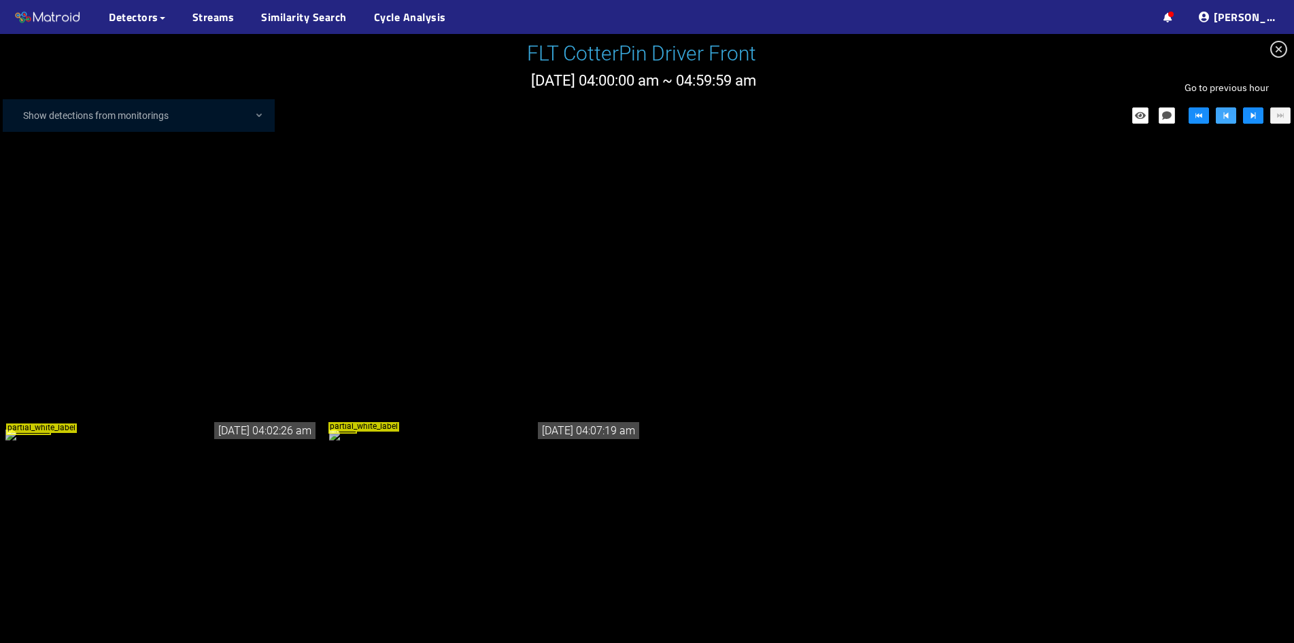
click at [1224, 116] on icon "step-backward" at bounding box center [1226, 115] width 5 height 7
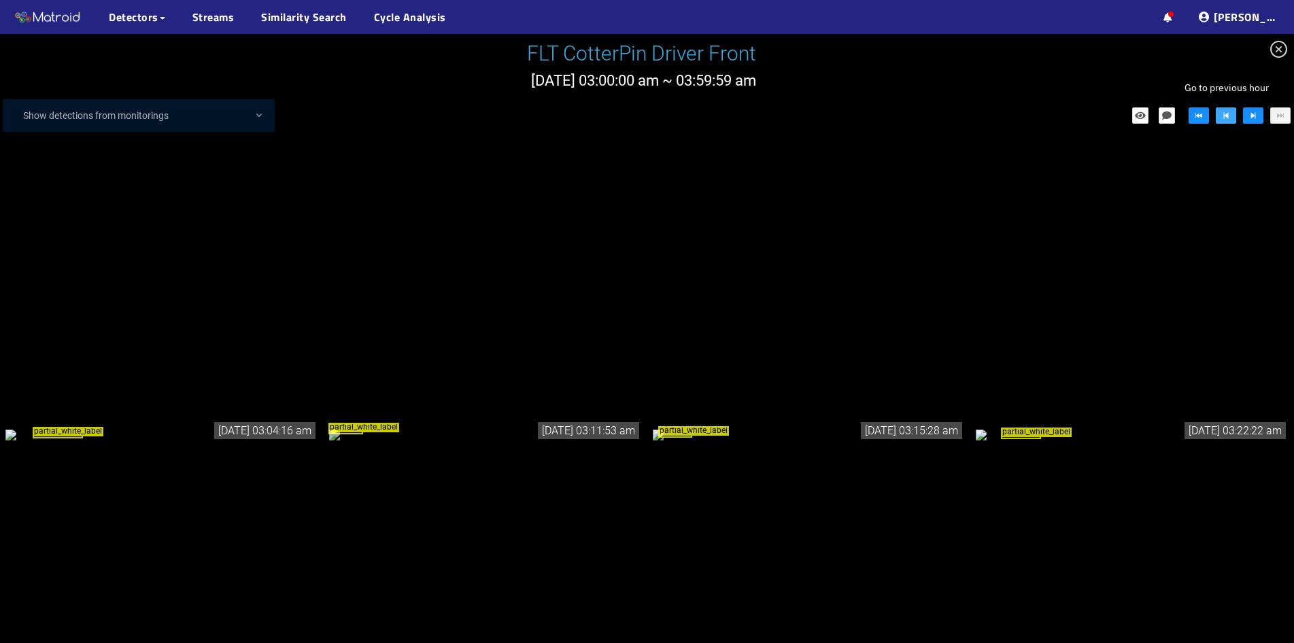
click at [1224, 116] on icon "step-backward" at bounding box center [1226, 115] width 5 height 7
click at [1218, 116] on button "button" at bounding box center [1226, 115] width 20 height 16
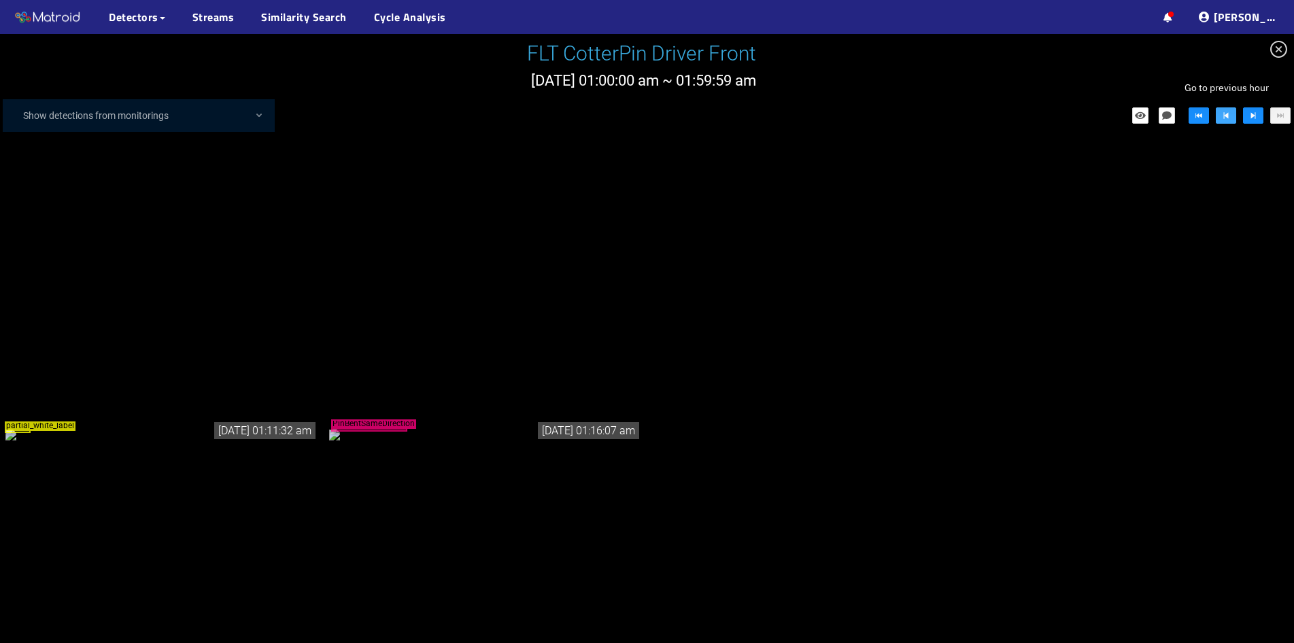
click at [1218, 116] on button "button" at bounding box center [1226, 115] width 20 height 16
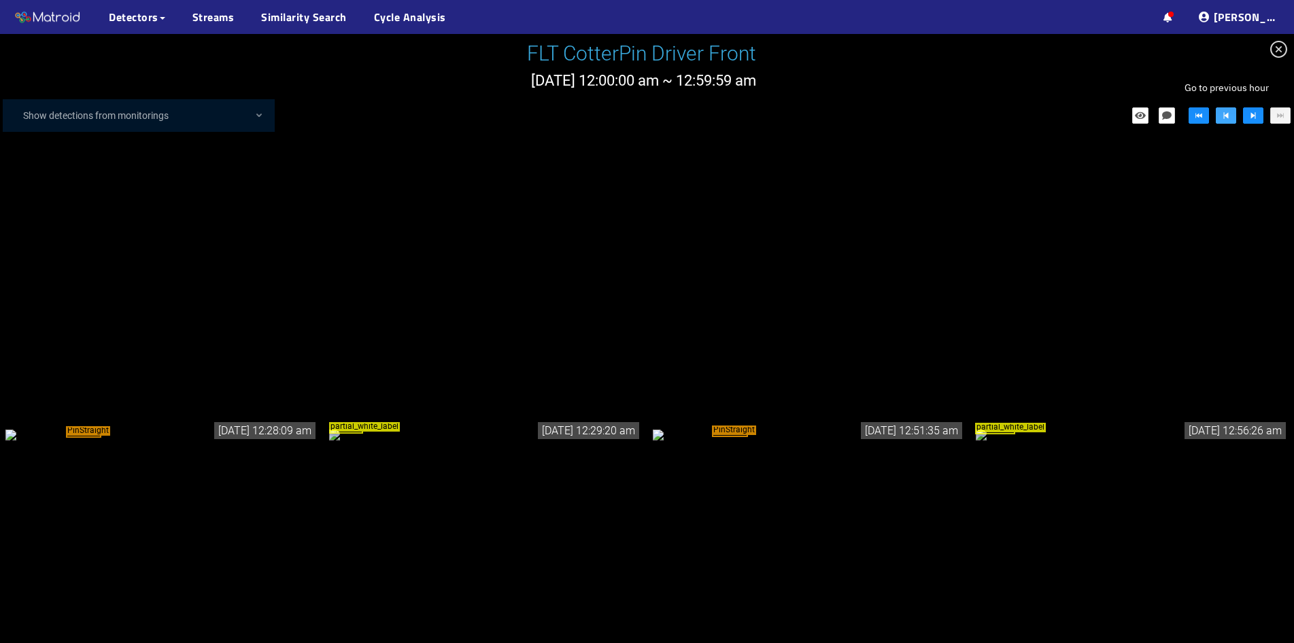
click at [1218, 116] on button "button" at bounding box center [1226, 115] width 20 height 16
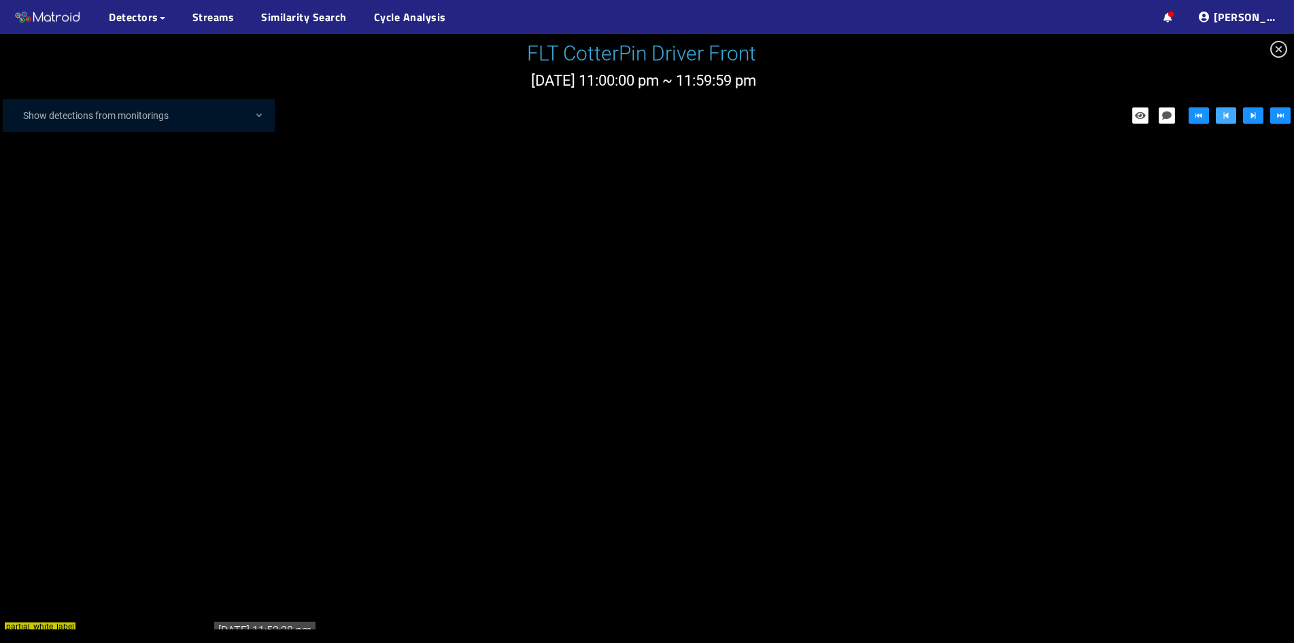
scroll to position [446, 0]
click at [1283, 50] on span "close-circle" at bounding box center [1278, 49] width 31 height 31
